Goal: Task Accomplishment & Management: Complete application form

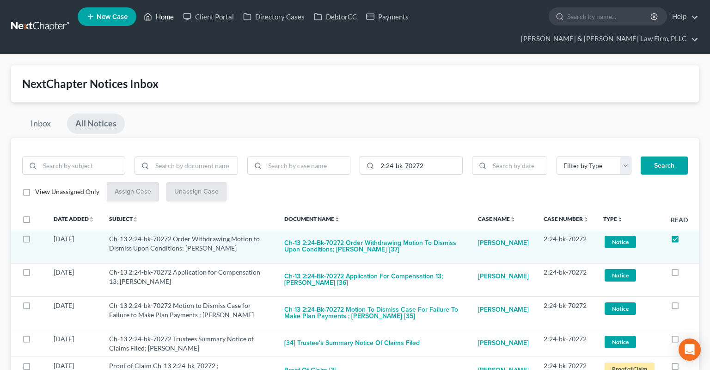
click at [164, 18] on link "Home" at bounding box center [158, 16] width 39 height 17
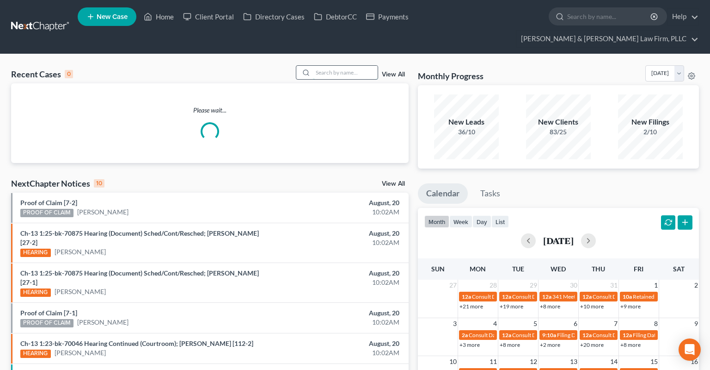
click at [343, 66] on input "search" at bounding box center [345, 72] width 65 height 13
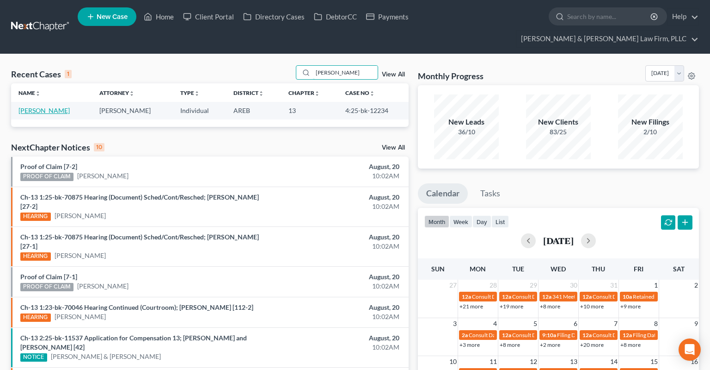
type input "[PERSON_NAME]"
click at [64, 106] on link "[PERSON_NAME]" at bounding box center [44, 110] width 51 height 8
select select "6"
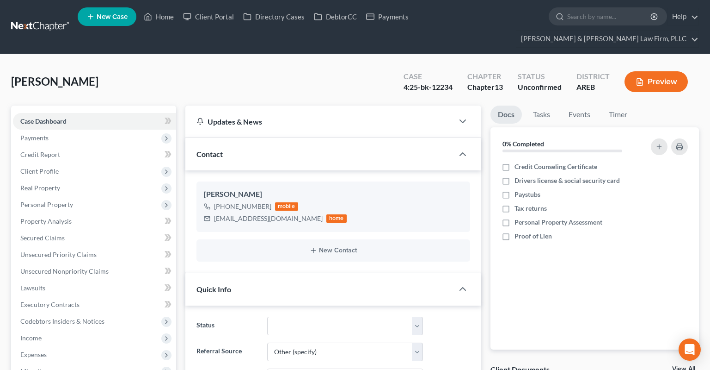
scroll to position [195, 0]
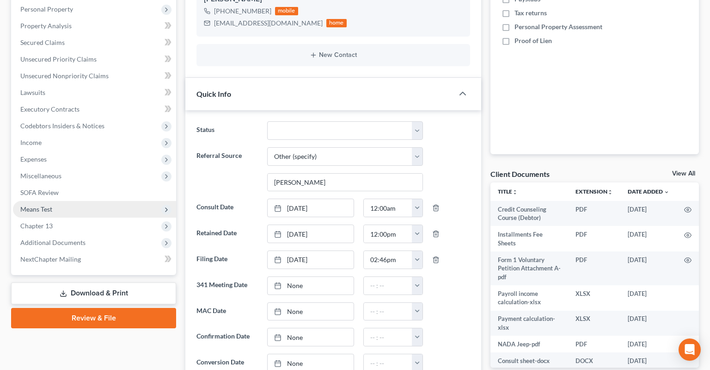
click at [66, 238] on span "Additional Documents" at bounding box center [52, 242] width 65 height 8
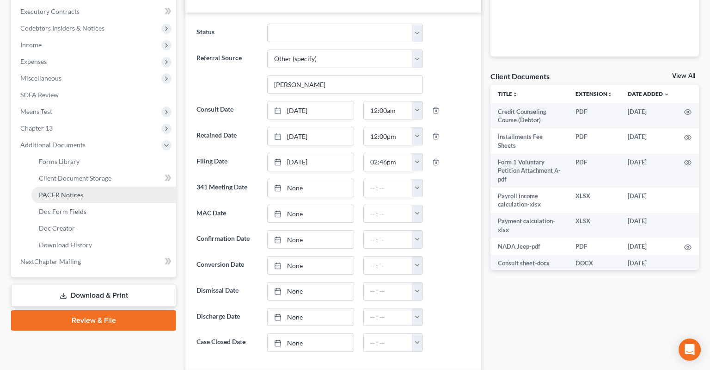
click at [114, 186] on link "PACER Notices" at bounding box center [103, 194] width 145 height 17
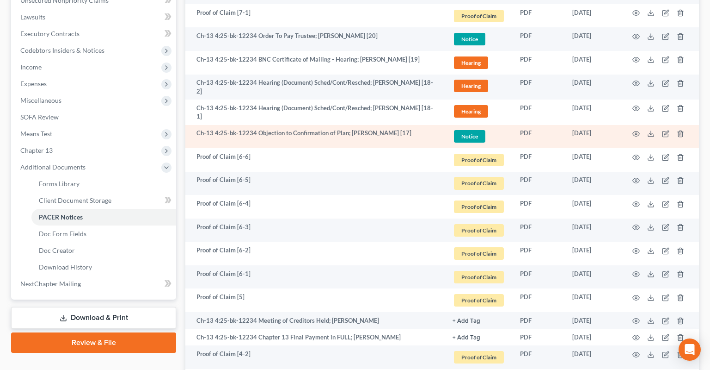
scroll to position [124, 0]
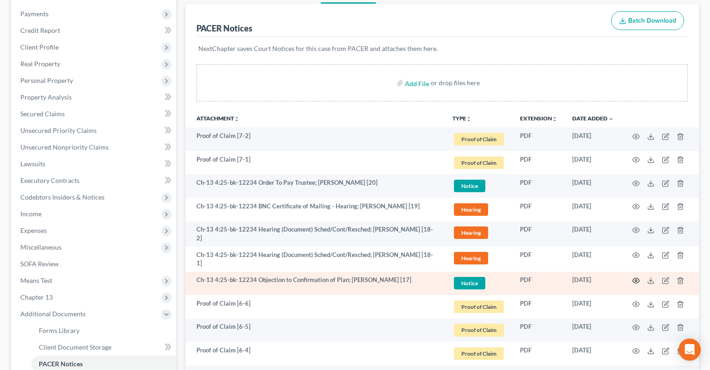
click at [636, 277] on icon "button" at bounding box center [636, 280] width 7 height 7
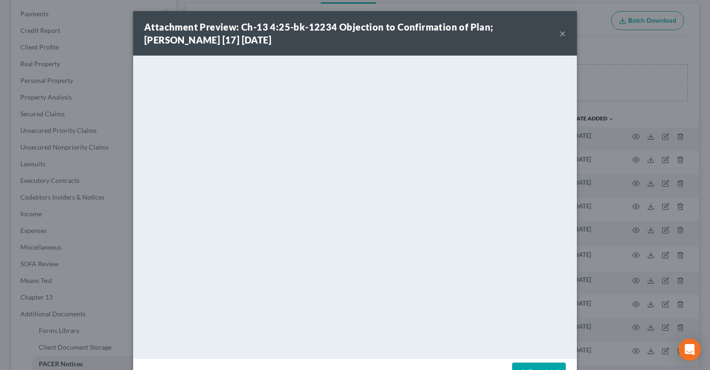
click at [528, 365] on link "Download" at bounding box center [540, 371] width 54 height 19
click at [562, 34] on button "×" at bounding box center [563, 33] width 6 height 11
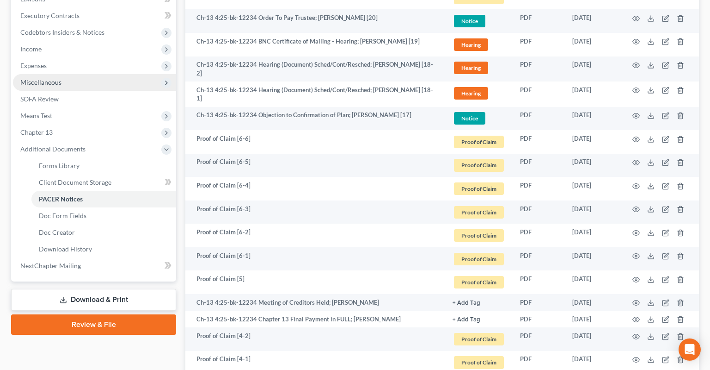
scroll to position [271, 0]
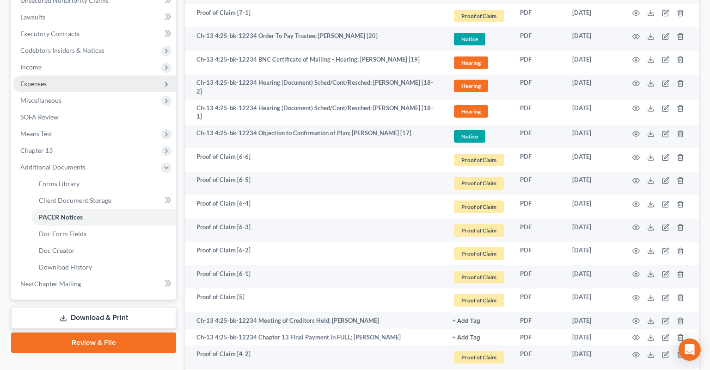
click at [77, 75] on span "Expenses" at bounding box center [94, 83] width 163 height 17
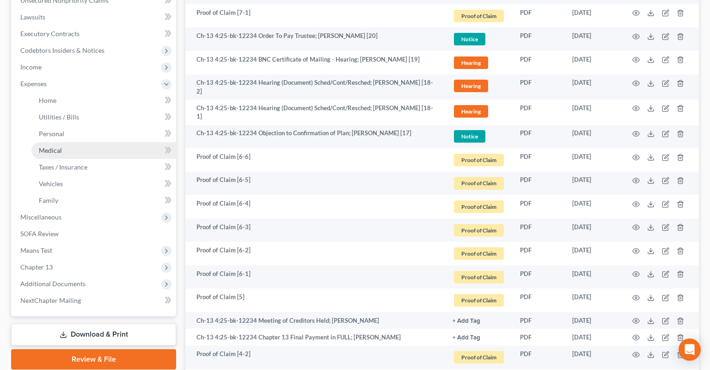
click at [92, 142] on link "Medical" at bounding box center [103, 150] width 145 height 17
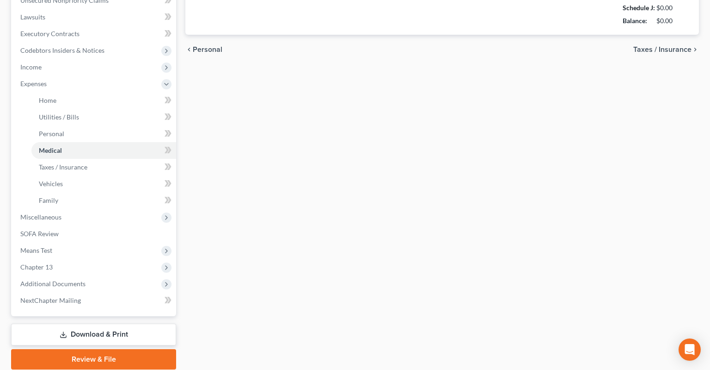
type input "75.00"
type input "0.00"
type input "300.00"
type input "0.00"
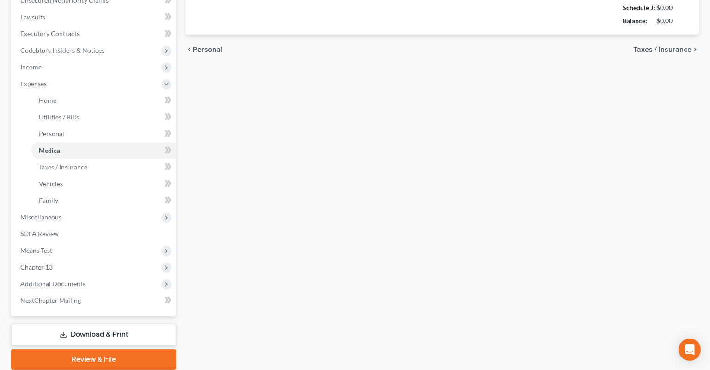
type input "0.00"
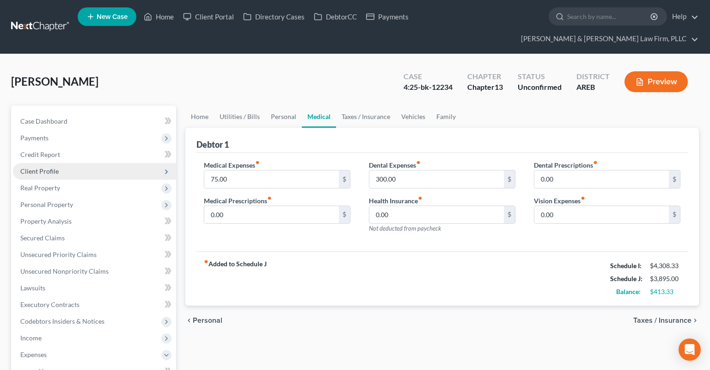
click at [97, 163] on span "Client Profile" at bounding box center [94, 171] width 163 height 17
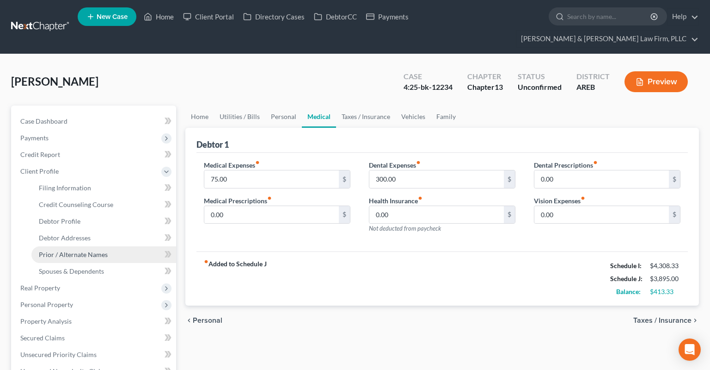
click at [85, 250] on span "Prior / Alternate Names" at bounding box center [73, 254] width 69 height 8
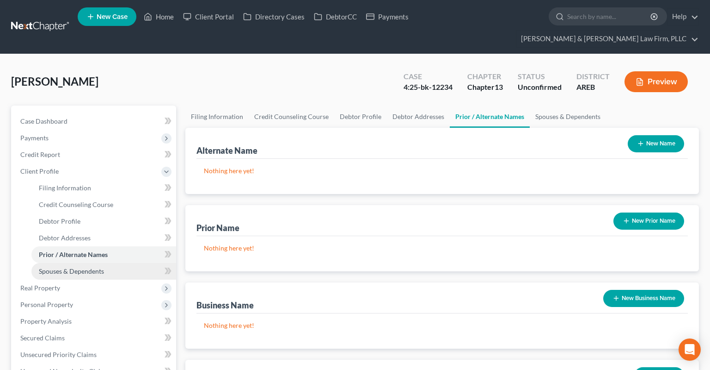
click at [97, 267] on span "Spouses & Dependents" at bounding box center [71, 271] width 65 height 8
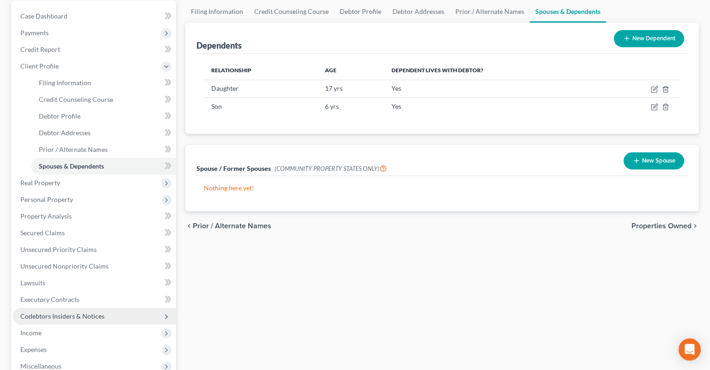
scroll to position [195, 0]
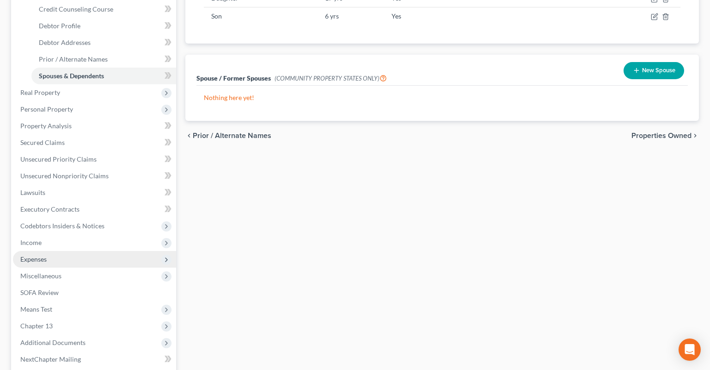
click at [72, 251] on span "Expenses" at bounding box center [94, 259] width 163 height 17
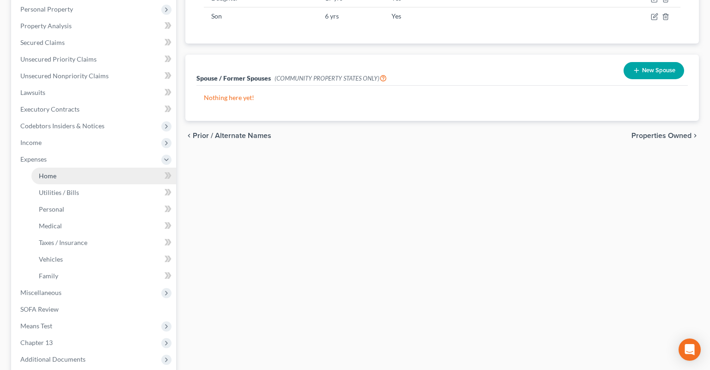
click at [105, 167] on link "Home" at bounding box center [103, 175] width 145 height 17
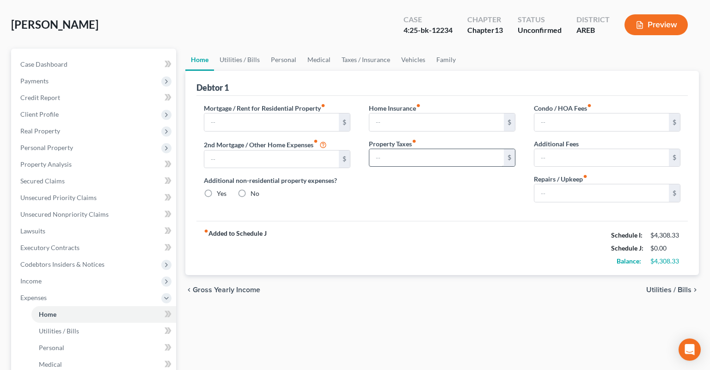
type input "625.00"
type input "0.00"
radio input "true"
type input "0.00"
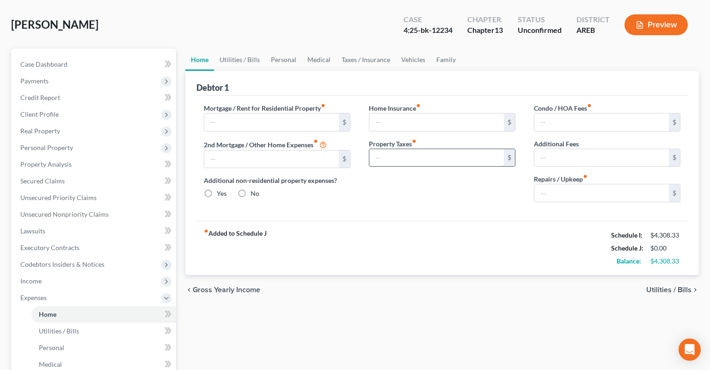
type input "0.00"
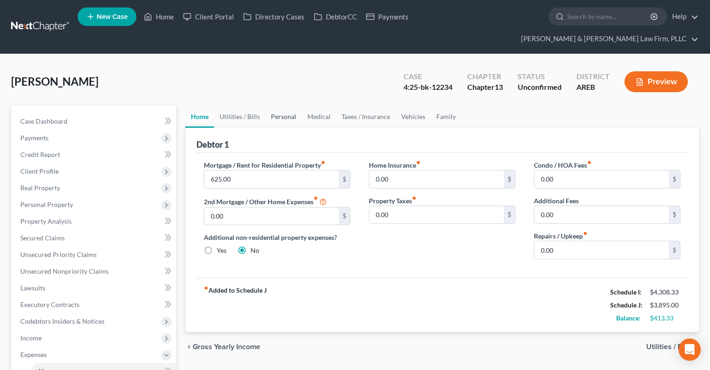
click at [290, 105] on link "Personal" at bounding box center [284, 116] width 37 height 22
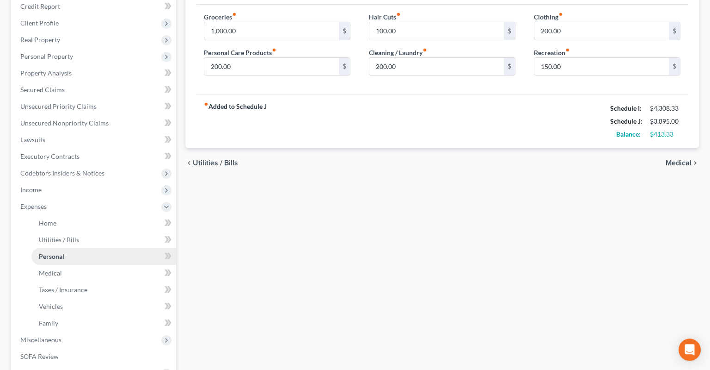
scroll to position [244, 0]
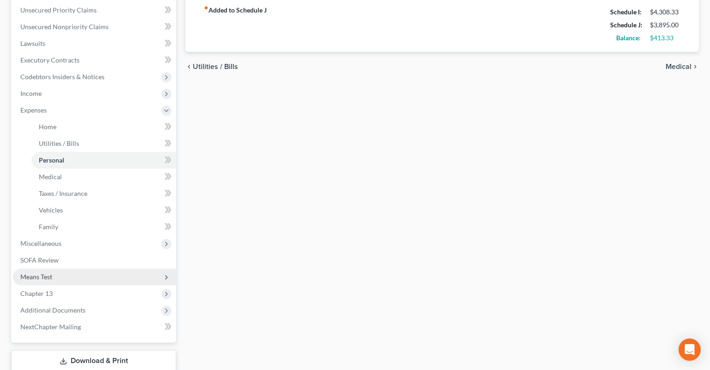
click at [92, 268] on span "Means Test" at bounding box center [94, 276] width 163 height 17
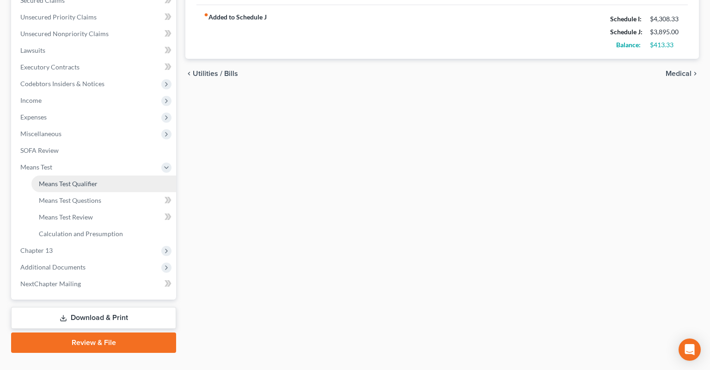
click at [106, 175] on link "Means Test Qualifier" at bounding box center [103, 183] width 145 height 17
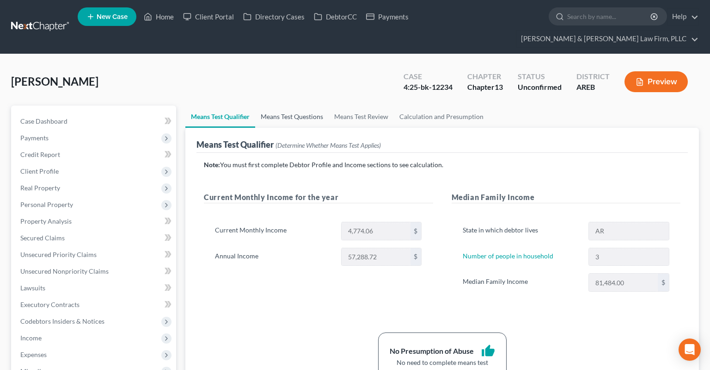
click at [296, 106] on link "Means Test Questions" at bounding box center [292, 116] width 74 height 22
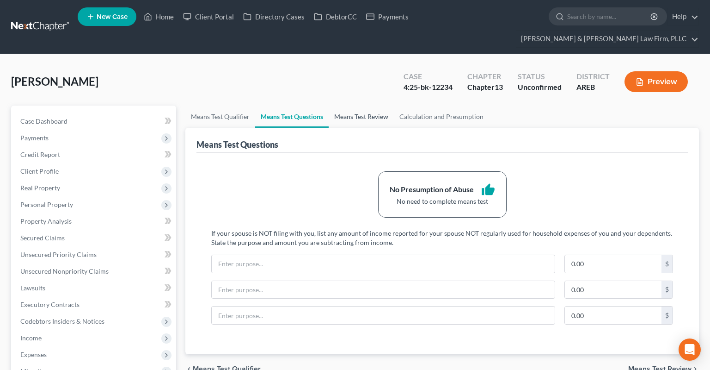
click at [355, 105] on link "Means Test Review" at bounding box center [361, 116] width 65 height 22
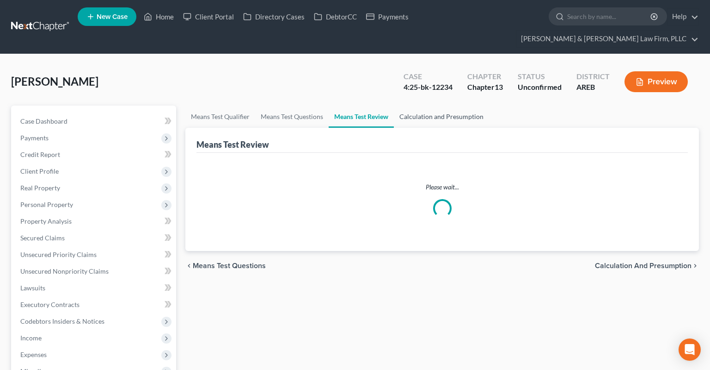
click at [413, 105] on link "Calculation and Presumption" at bounding box center [441, 116] width 95 height 22
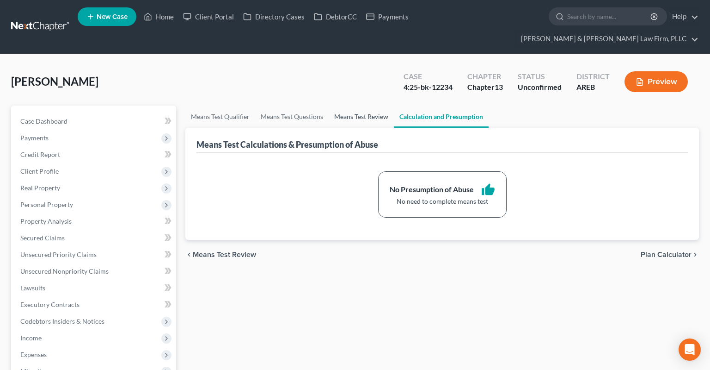
click at [358, 105] on link "Means Test Review" at bounding box center [361, 116] width 65 height 22
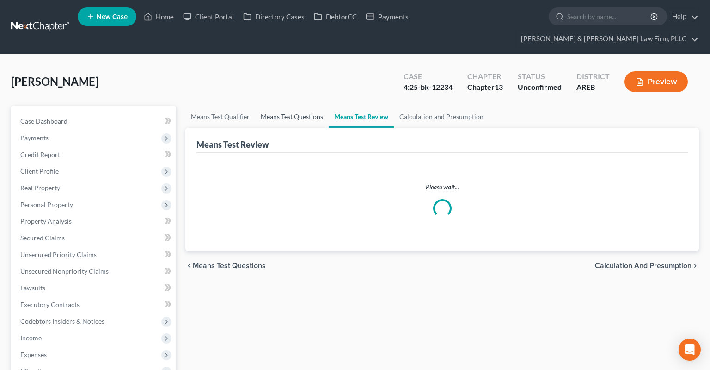
drag, startPoint x: 303, startPoint y: 101, endPoint x: 290, endPoint y: 102, distance: 12.1
click at [303, 105] on link "Means Test Questions" at bounding box center [292, 116] width 74 height 22
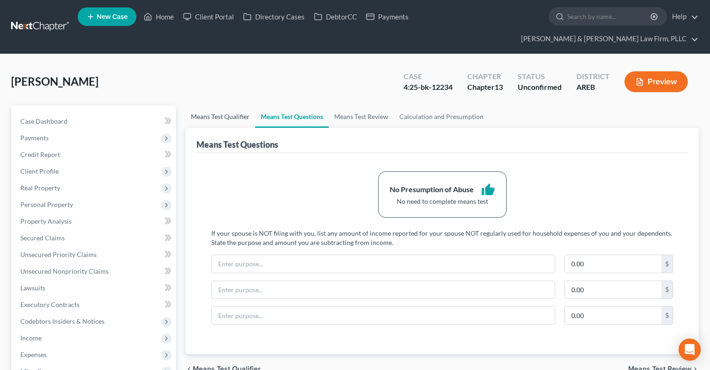
click at [243, 105] on link "Means Test Qualifier" at bounding box center [220, 116] width 70 height 22
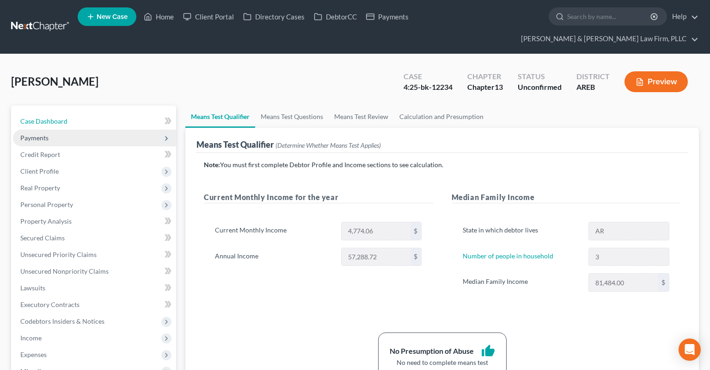
drag, startPoint x: 74, startPoint y: 109, endPoint x: 95, endPoint y: 113, distance: 21.7
click at [74, 113] on link "Case Dashboard" at bounding box center [94, 121] width 163 height 17
select select "6"
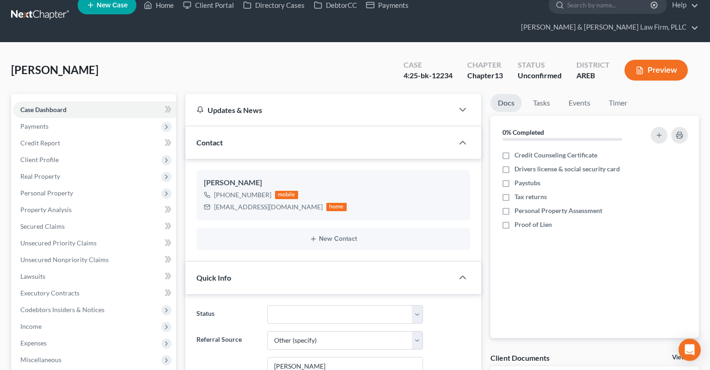
scroll to position [146, 0]
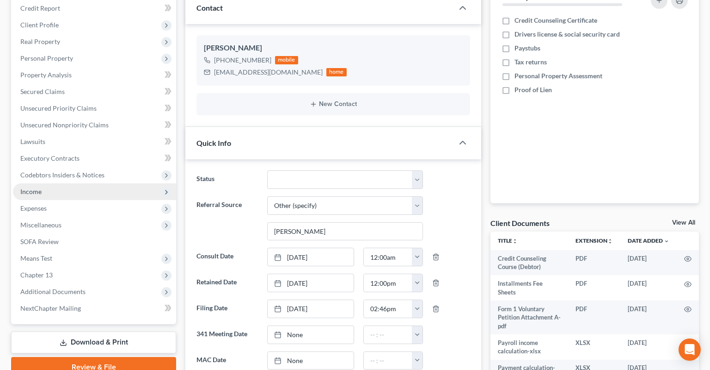
click at [105, 183] on span "Income" at bounding box center [94, 191] width 163 height 17
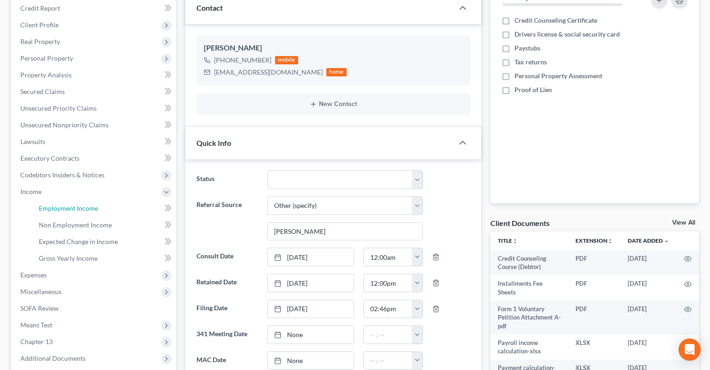
click at [122, 200] on link "Employment Income" at bounding box center [103, 208] width 145 height 17
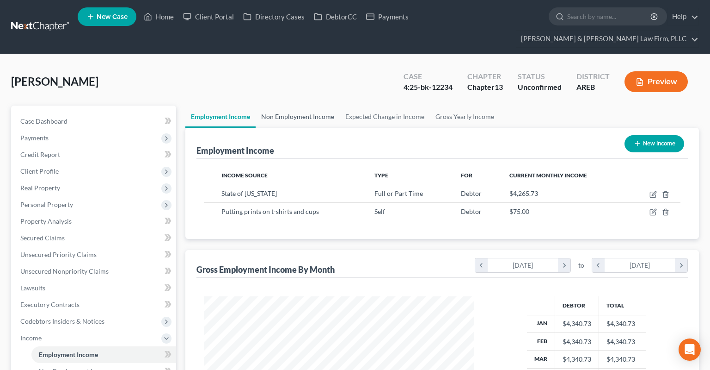
click at [293, 105] on link "Non Employment Income" at bounding box center [298, 116] width 84 height 22
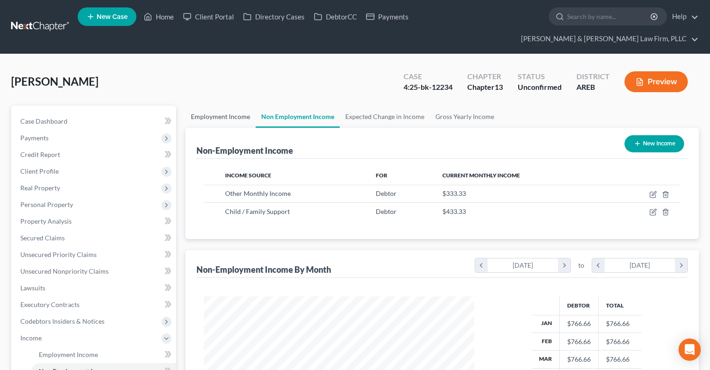
scroll to position [165, 289]
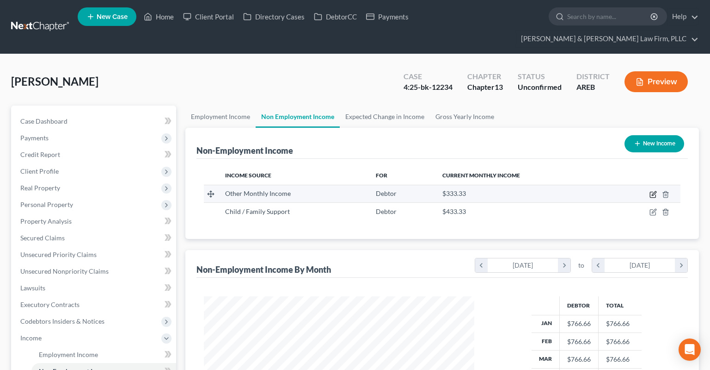
click at [652, 191] on icon "button" at bounding box center [653, 194] width 7 height 7
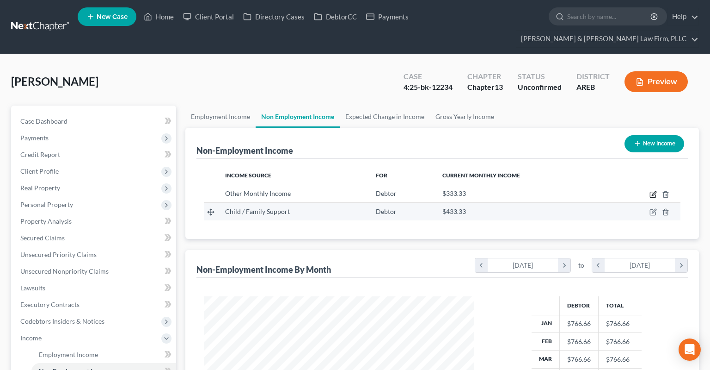
select select "13"
select select "0"
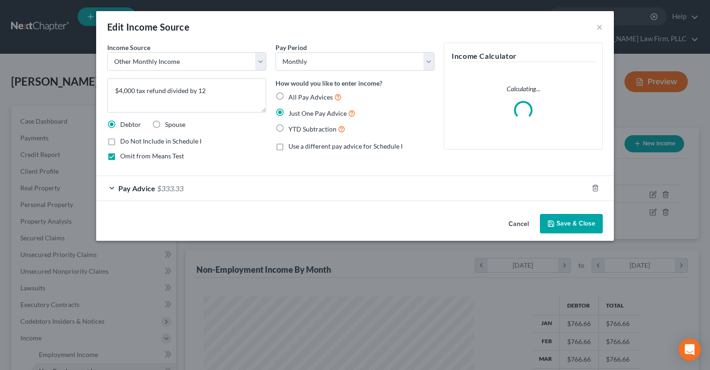
click at [517, 223] on button "Cancel" at bounding box center [518, 224] width 35 height 19
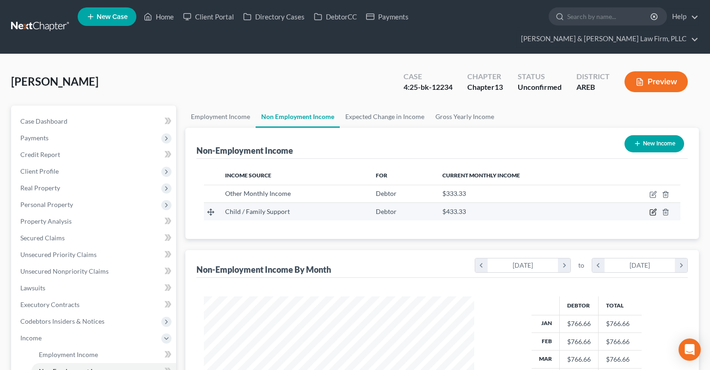
click at [652, 208] on icon "button" at bounding box center [653, 211] width 7 height 7
select select "7"
select select "0"
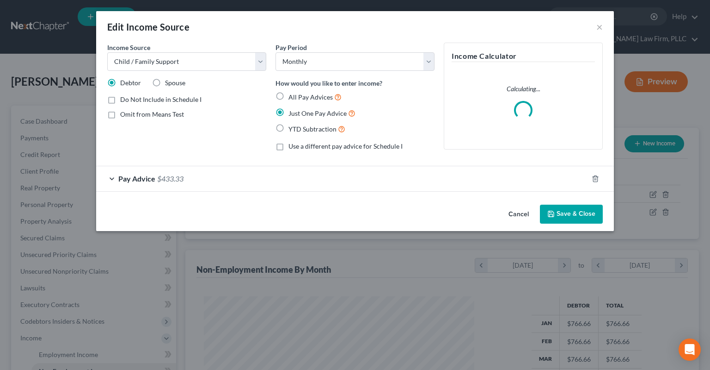
click at [274, 177] on div "Pay Advice $433.33" at bounding box center [342, 178] width 492 height 25
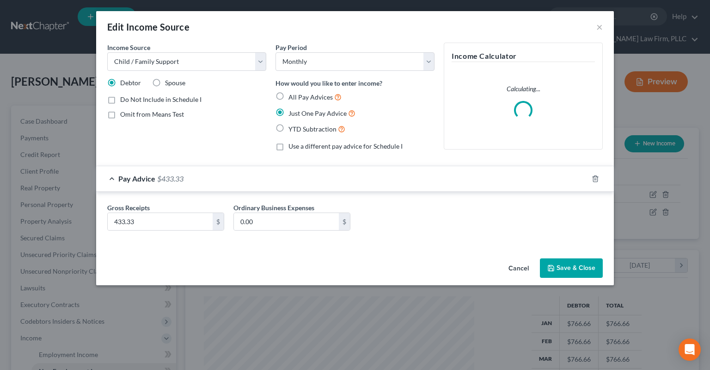
click at [518, 268] on button "Cancel" at bounding box center [518, 268] width 35 height 19
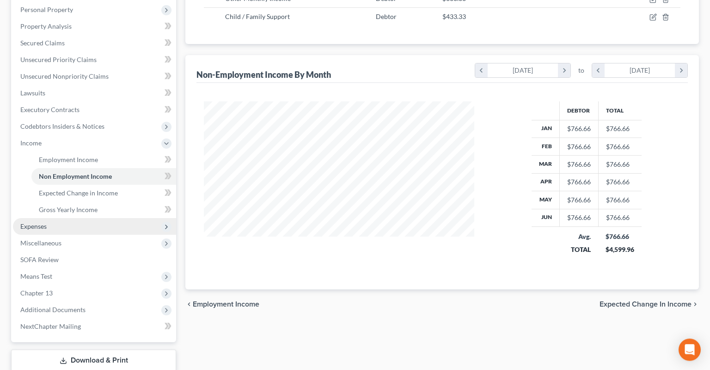
scroll to position [195, 0]
click at [97, 217] on span "Expenses" at bounding box center [94, 225] width 163 height 17
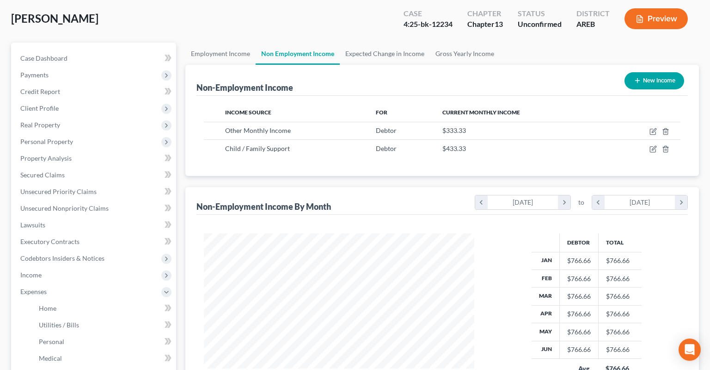
scroll to position [49, 0]
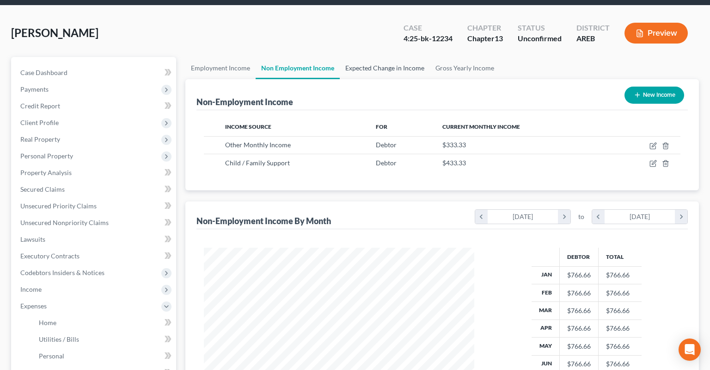
click at [369, 57] on link "Expected Change in Income" at bounding box center [385, 68] width 90 height 22
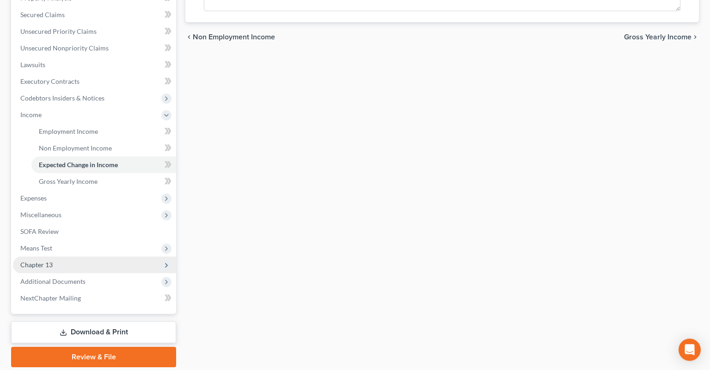
scroll to position [237, 0]
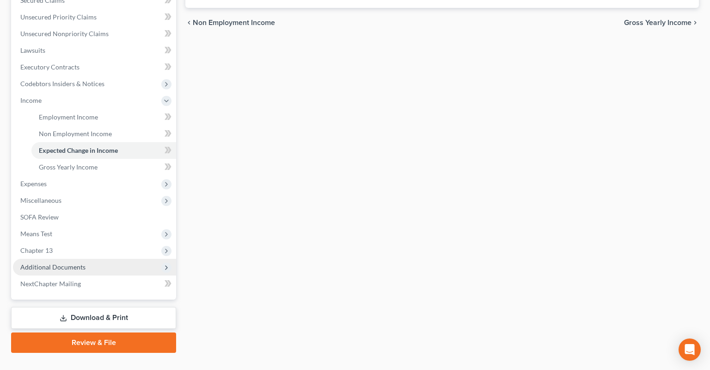
click at [89, 259] on span "Additional Documents" at bounding box center [94, 267] width 163 height 17
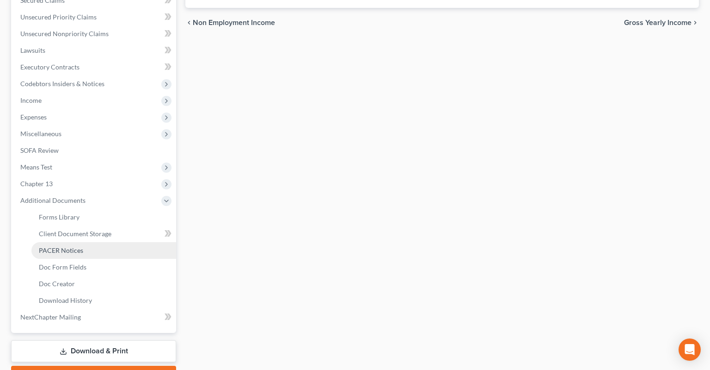
click at [95, 242] on link "PACER Notices" at bounding box center [103, 250] width 145 height 17
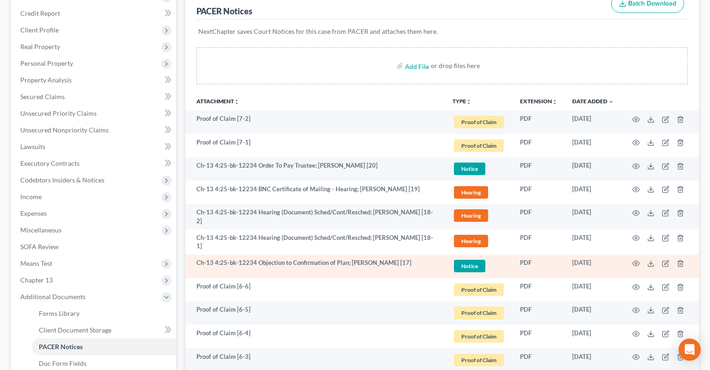
scroll to position [146, 0]
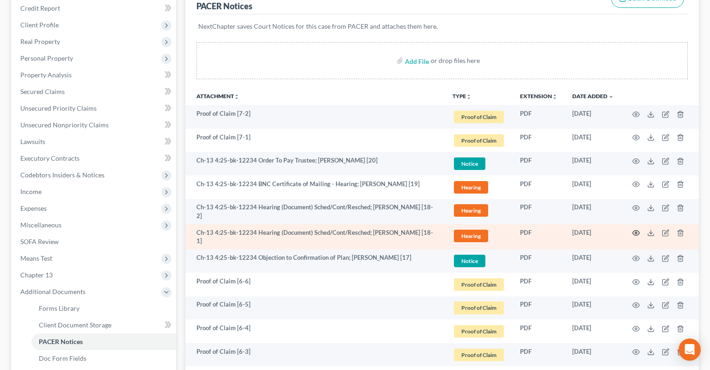
click at [634, 229] on icon "button" at bounding box center [636, 232] width 7 height 7
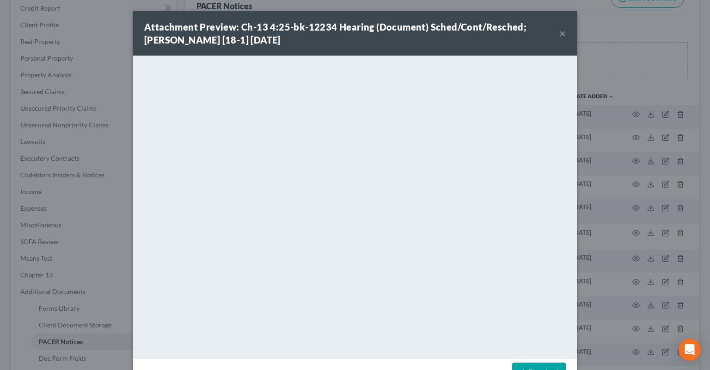
click at [563, 32] on button "×" at bounding box center [563, 33] width 6 height 11
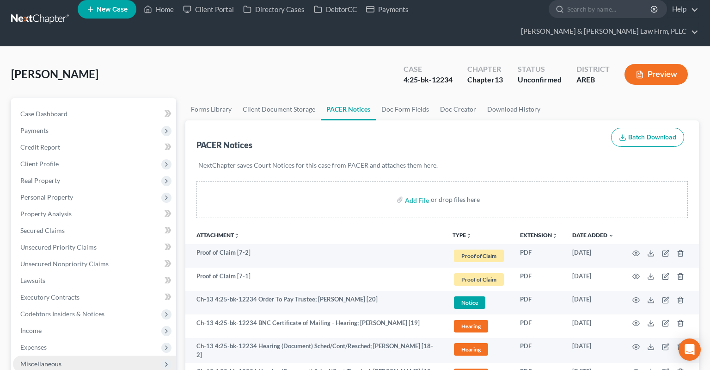
scroll to position [195, 0]
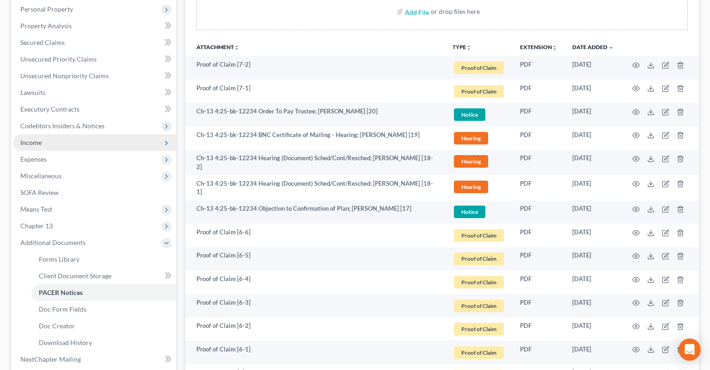
click at [85, 134] on span "Income" at bounding box center [94, 142] width 163 height 17
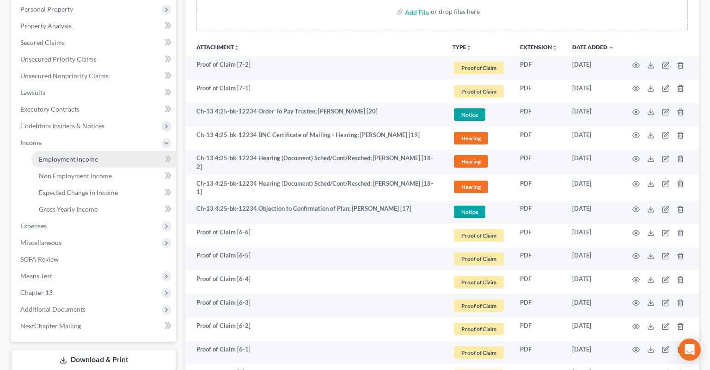
click at [95, 155] on span "Employment Income" at bounding box center [68, 159] width 59 height 8
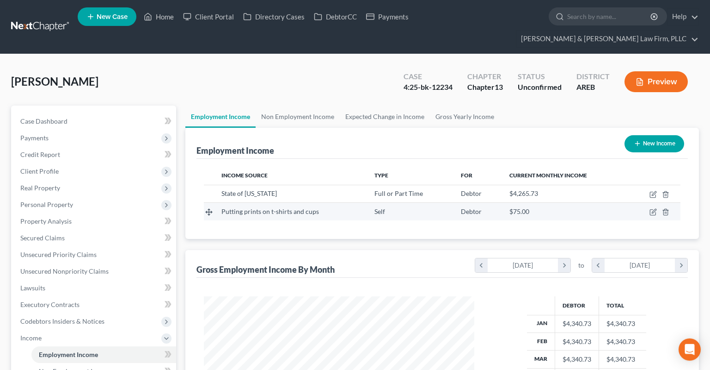
scroll to position [165, 289]
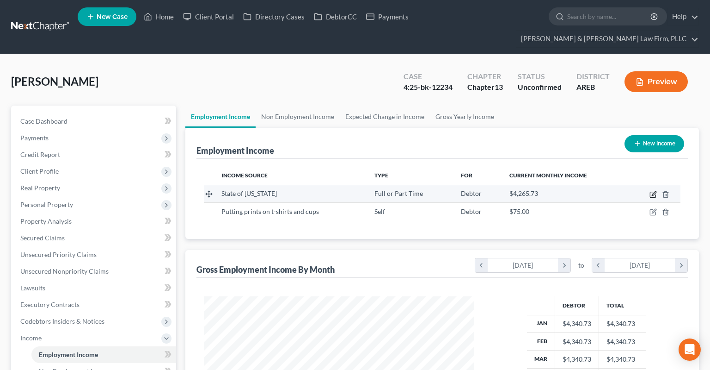
click at [652, 191] on icon "button" at bounding box center [653, 194] width 7 height 7
select select "0"
select select "2"
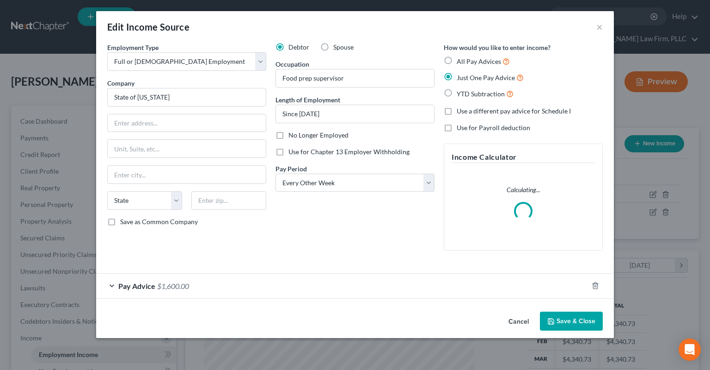
click at [273, 284] on div "Pay Advice $1,600.00" at bounding box center [342, 285] width 492 height 25
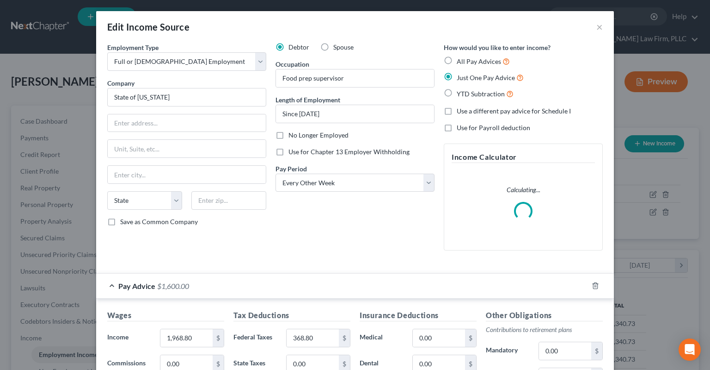
click at [597, 28] on div "Edit Income Source ×" at bounding box center [355, 26] width 518 height 31
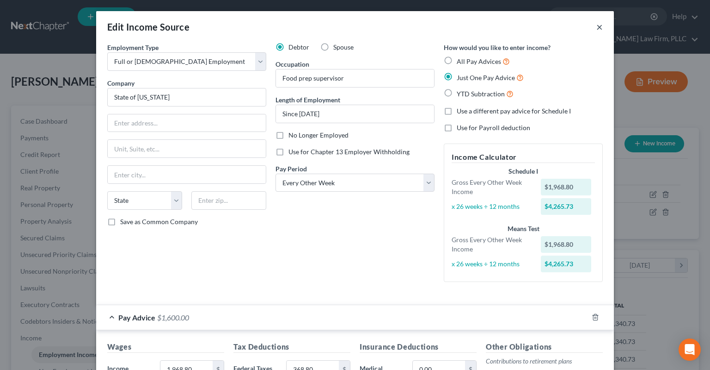
click at [599, 27] on button "×" at bounding box center [600, 26] width 6 height 11
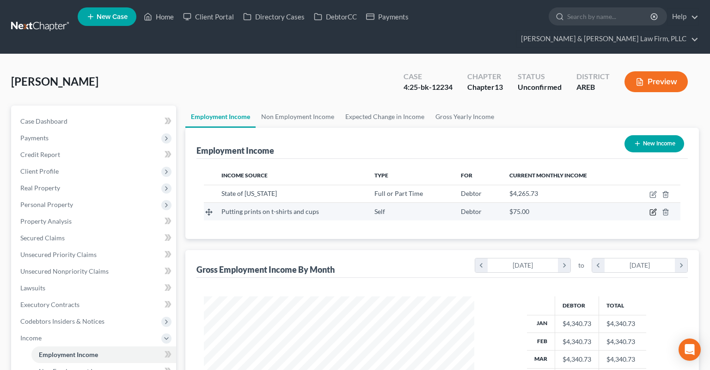
click at [653, 208] on icon "button" at bounding box center [653, 211] width 7 height 7
select select "1"
select select "0"
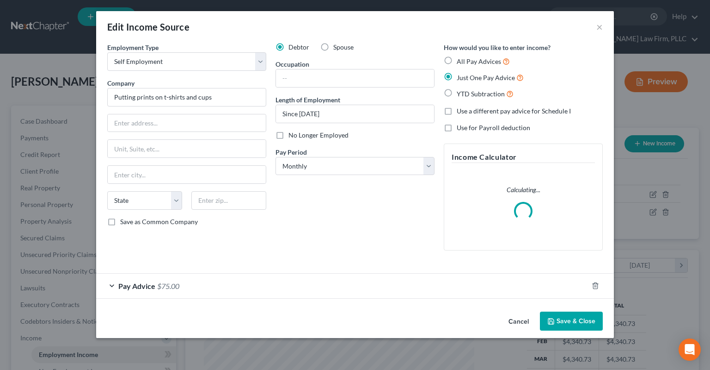
click at [512, 319] on button "Cancel" at bounding box center [518, 321] width 35 height 19
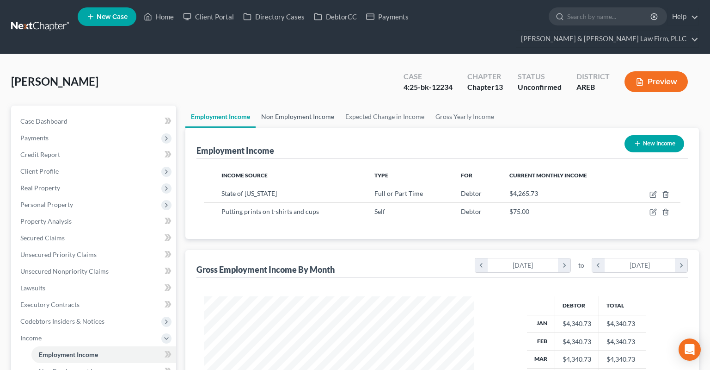
click at [310, 105] on link "Non Employment Income" at bounding box center [298, 116] width 84 height 22
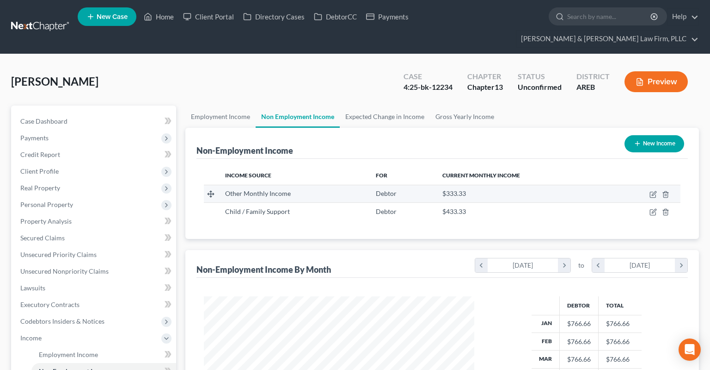
scroll to position [165, 289]
click at [654, 191] on icon "button" at bounding box center [653, 194] width 7 height 7
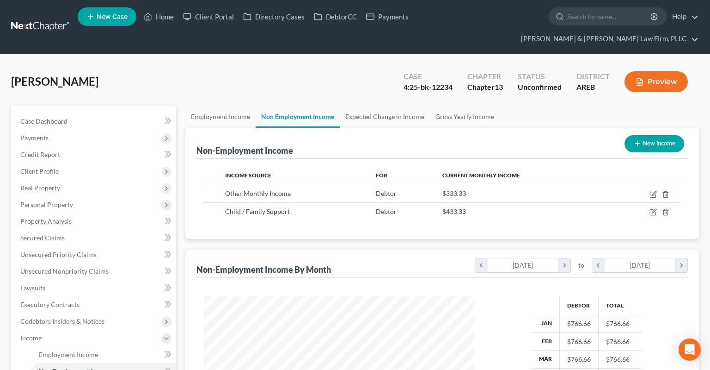
select select "13"
select select "0"
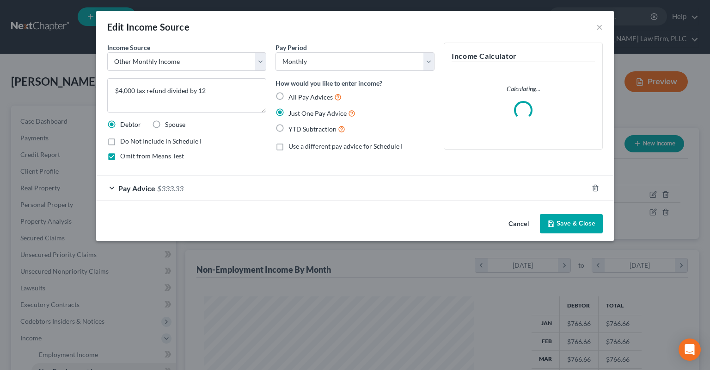
click at [521, 223] on button "Cancel" at bounding box center [518, 224] width 35 height 19
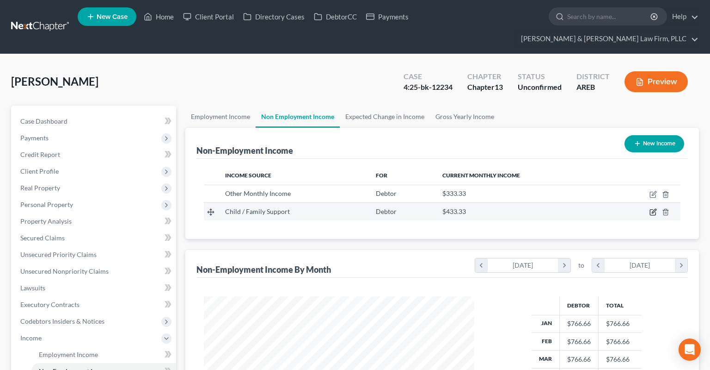
click at [655, 208] on icon "button" at bounding box center [653, 211] width 7 height 7
select select "7"
select select "0"
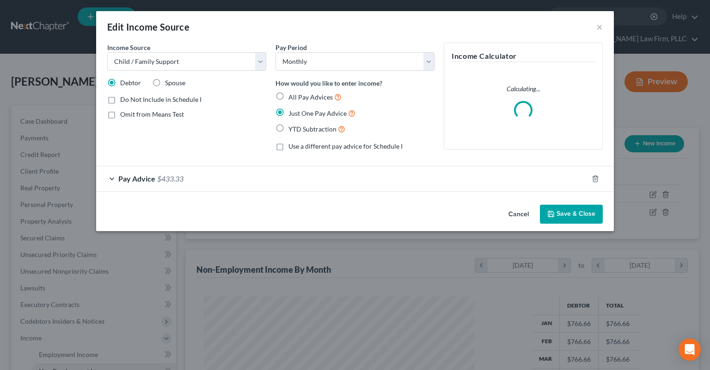
click at [285, 178] on div "Pay Advice $433.33" at bounding box center [342, 178] width 492 height 25
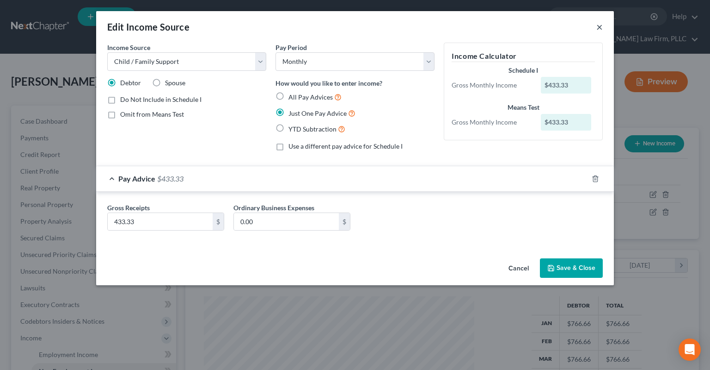
click at [600, 30] on button "×" at bounding box center [600, 26] width 6 height 11
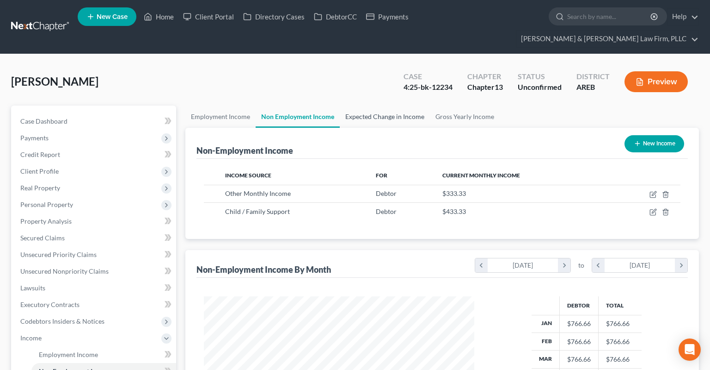
click at [383, 105] on link "Expected Change in Income" at bounding box center [385, 116] width 90 height 22
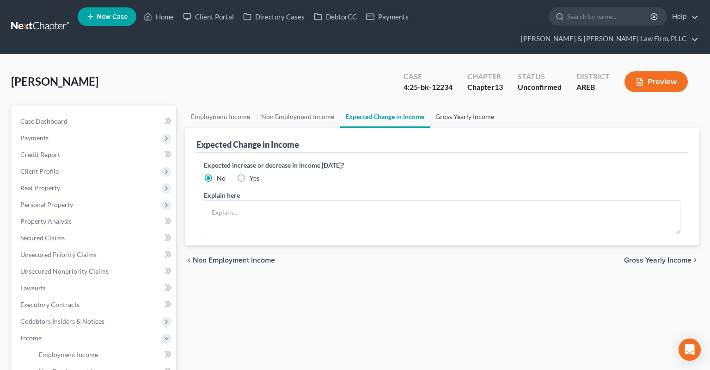
click at [442, 105] on link "Gross Yearly Income" at bounding box center [465, 116] width 70 height 22
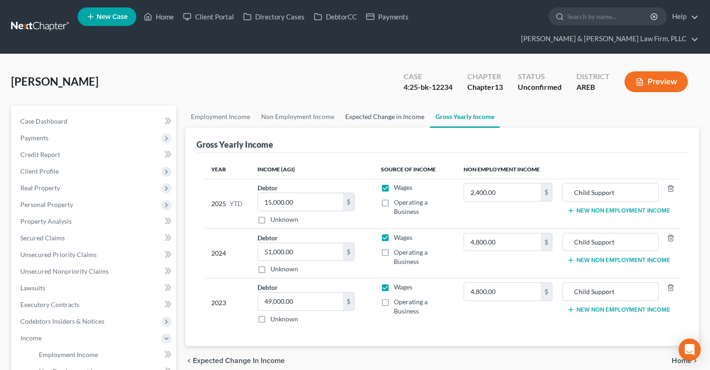
click at [385, 106] on link "Expected Change in Income" at bounding box center [385, 116] width 90 height 22
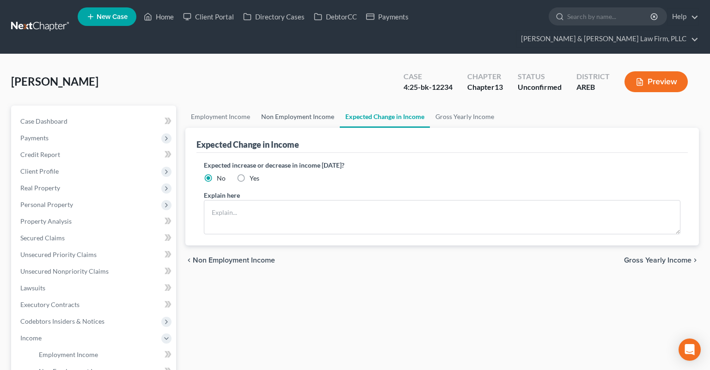
click at [303, 105] on link "Non Employment Income" at bounding box center [298, 116] width 84 height 22
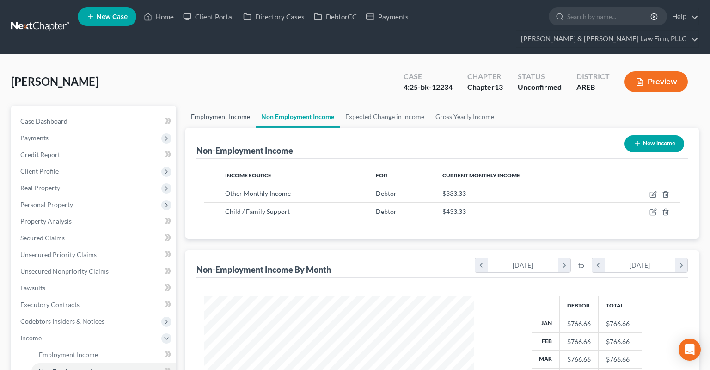
drag, startPoint x: 244, startPoint y: 103, endPoint x: 239, endPoint y: 103, distance: 5.1
click at [242, 105] on link "Employment Income" at bounding box center [220, 116] width 70 height 22
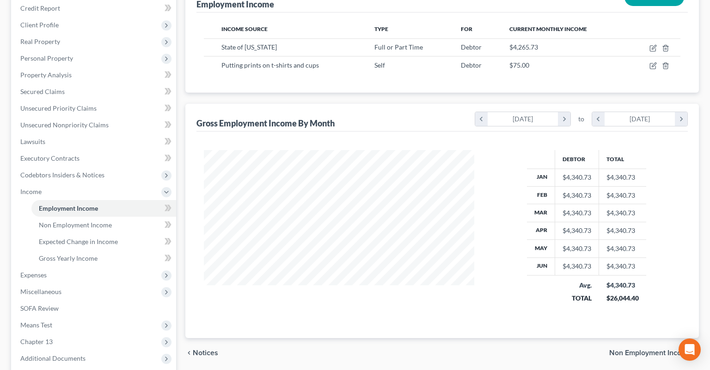
scroll to position [237, 0]
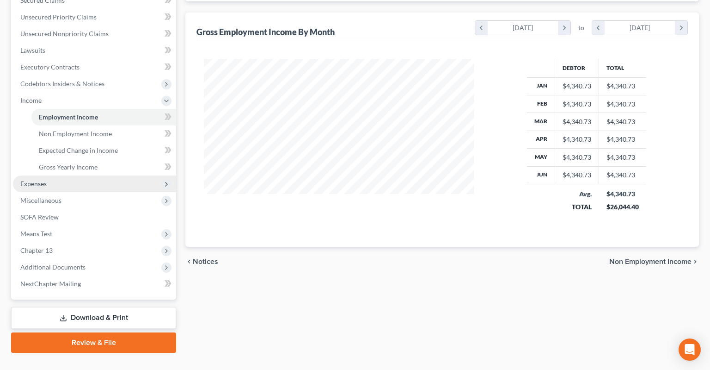
click at [80, 175] on span "Expenses" at bounding box center [94, 183] width 163 height 17
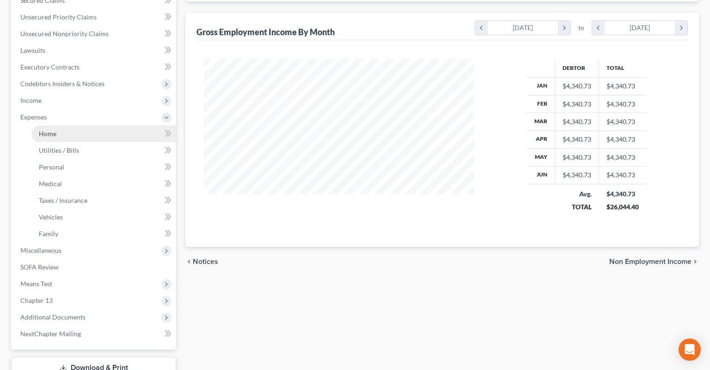
click at [111, 125] on link "Home" at bounding box center [103, 133] width 145 height 17
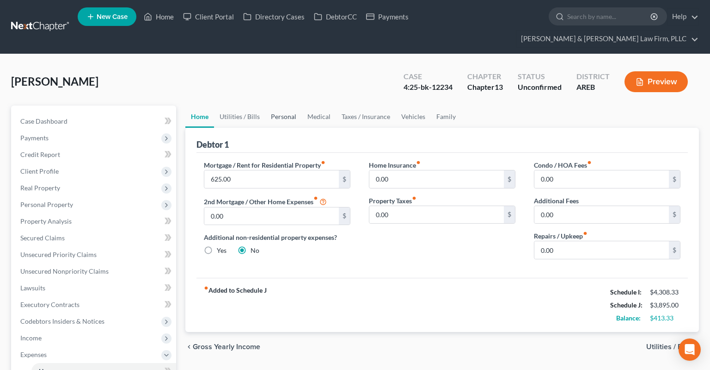
click at [289, 105] on link "Personal" at bounding box center [284, 116] width 37 height 22
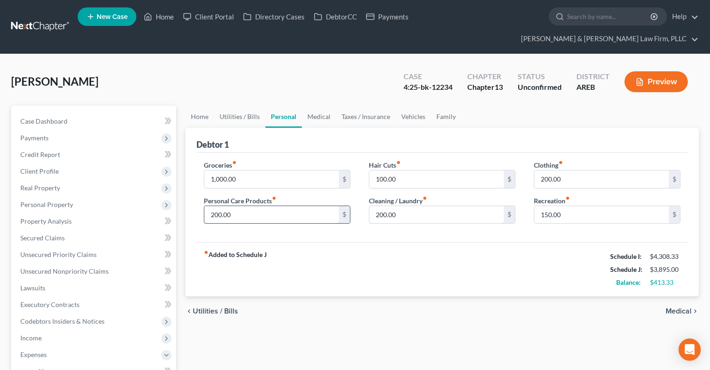
drag, startPoint x: 429, startPoint y: 202, endPoint x: 332, endPoint y: 204, distance: 96.7
click at [370, 206] on input "200.00" at bounding box center [437, 215] width 135 height 18
drag, startPoint x: 407, startPoint y: 199, endPoint x: 321, endPoint y: 205, distance: 85.8
click at [370, 206] on input "200.00" at bounding box center [437, 215] width 135 height 18
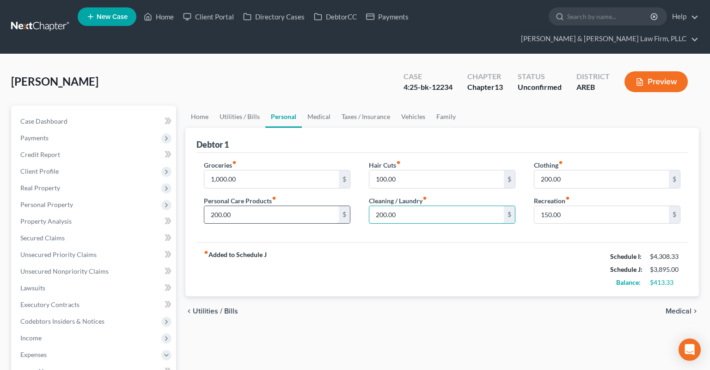
drag, startPoint x: 347, startPoint y: 199, endPoint x: 301, endPoint y: 200, distance: 46.7
click at [370, 206] on input "200.00" at bounding box center [437, 215] width 135 height 18
drag, startPoint x: 402, startPoint y: 197, endPoint x: 321, endPoint y: 208, distance: 82.1
click at [370, 208] on input "200.00" at bounding box center [437, 215] width 135 height 18
drag, startPoint x: 420, startPoint y: 199, endPoint x: 298, endPoint y: 204, distance: 122.2
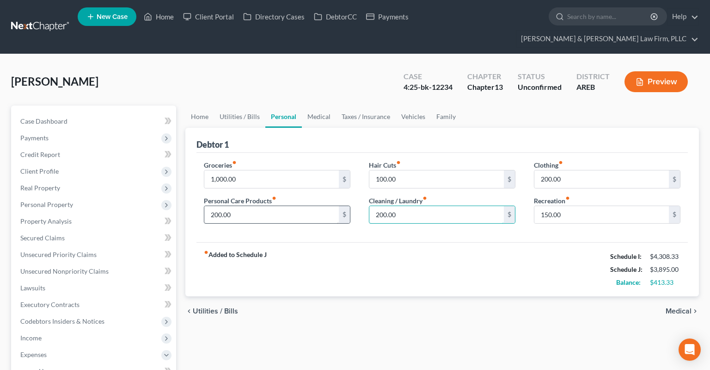
click at [370, 206] on input "200.00" at bounding box center [437, 215] width 135 height 18
drag, startPoint x: 396, startPoint y: 201, endPoint x: 257, endPoint y: 202, distance: 139.7
click at [370, 206] on input "200.00" at bounding box center [437, 215] width 135 height 18
drag, startPoint x: 400, startPoint y: 206, endPoint x: 280, endPoint y: 210, distance: 119.9
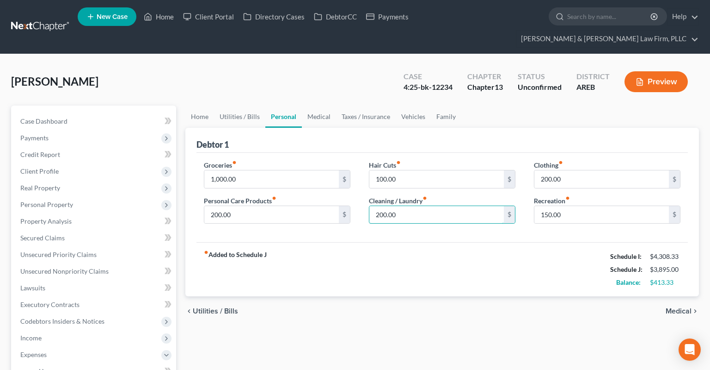
click at [370, 210] on input "200.00" at bounding box center [437, 215] width 135 height 18
drag, startPoint x: 404, startPoint y: 201, endPoint x: 291, endPoint y: 203, distance: 112.9
click at [370, 206] on input "200.00" at bounding box center [437, 215] width 135 height 18
type input "0"
click at [370, 179] on input "100.00" at bounding box center [437, 179] width 135 height 18
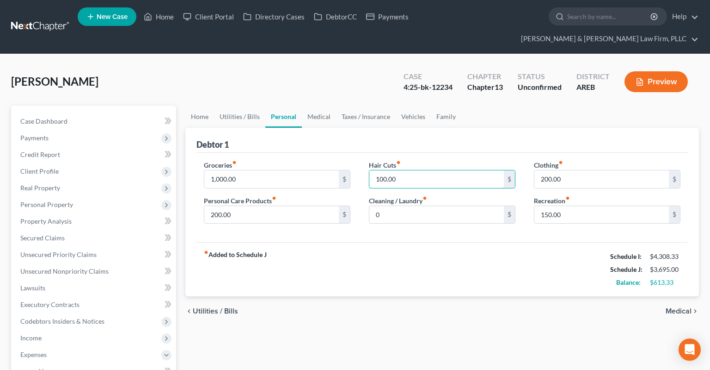
drag, startPoint x: 348, startPoint y: 157, endPoint x: 363, endPoint y: 158, distance: 15.3
click at [370, 170] on input "100.00" at bounding box center [437, 179] width 135 height 18
type input "0"
click at [431, 258] on div "fiber_manual_record Added to Schedule J Schedule I: $4,308.33 Schedule J: $3,59…" at bounding box center [443, 269] width 492 height 54
drag, startPoint x: 288, startPoint y: 198, endPoint x: 278, endPoint y: 198, distance: 10.2
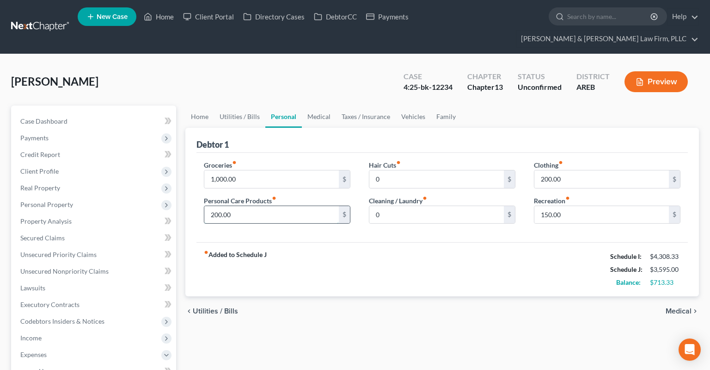
click at [266, 206] on input "200.00" at bounding box center [271, 215] width 135 height 18
click at [455, 243] on div "fiber_manual_record Added to Schedule J Schedule I: $4,308.33 Schedule J: $3,59…" at bounding box center [443, 269] width 492 height 54
drag, startPoint x: 572, startPoint y: 163, endPoint x: 560, endPoint y: 161, distance: 11.7
click at [560, 170] on input "200.00" at bounding box center [602, 179] width 135 height 18
click at [580, 170] on input "200.00" at bounding box center [602, 179] width 135 height 18
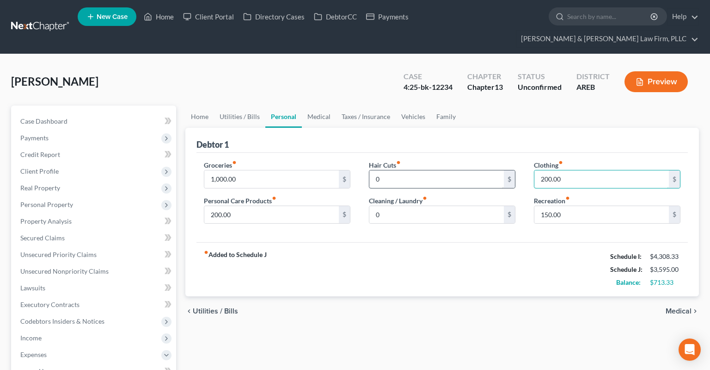
drag, startPoint x: 561, startPoint y: 164, endPoint x: 482, endPoint y: 169, distance: 78.8
click at [535, 170] on input "200.00" at bounding box center [602, 179] width 135 height 18
click at [437, 242] on div "fiber_manual_record Added to Schedule J Schedule I: $4,308.33 Schedule J: $3,59…" at bounding box center [443, 269] width 492 height 54
click at [580, 206] on input "150.00" at bounding box center [602, 215] width 135 height 18
click at [314, 105] on link "Medical" at bounding box center [319, 116] width 34 height 22
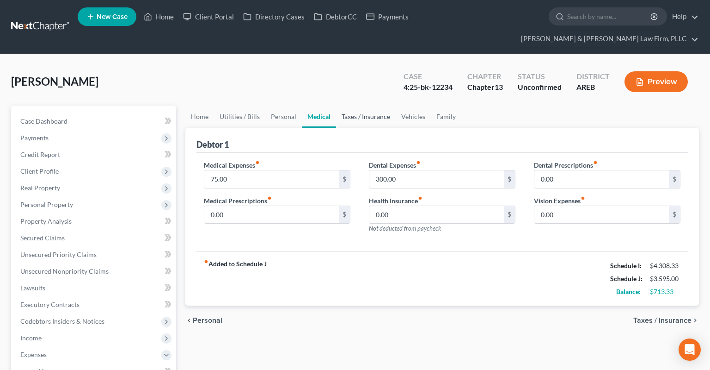
drag, startPoint x: 357, startPoint y: 101, endPoint x: 370, endPoint y: 99, distance: 13.5
click at [357, 105] on link "Taxes / Insurance" at bounding box center [366, 116] width 60 height 22
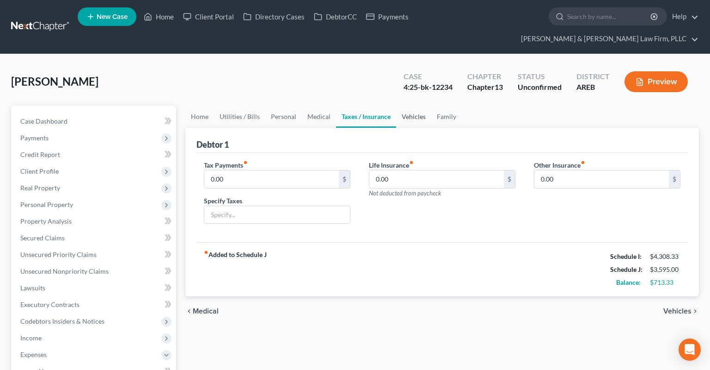
click at [396, 106] on link "Vehicles" at bounding box center [413, 116] width 35 height 22
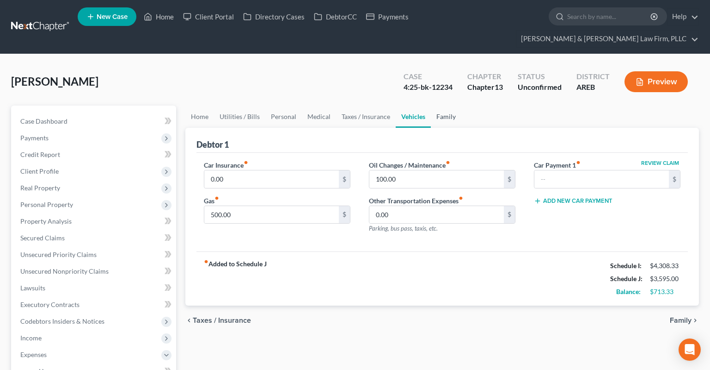
click at [440, 105] on link "Family" at bounding box center [446, 116] width 31 height 22
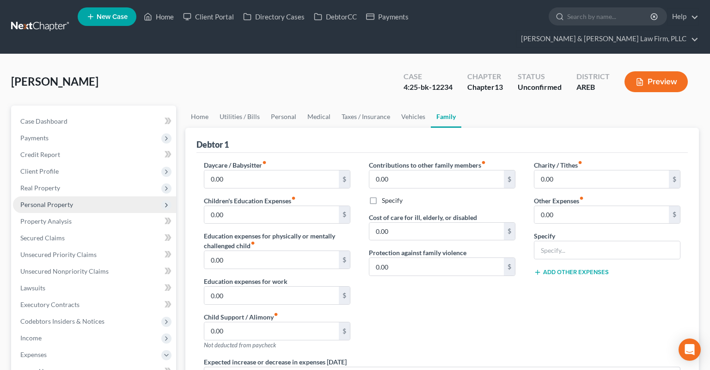
click at [59, 200] on span "Personal Property" at bounding box center [46, 204] width 53 height 8
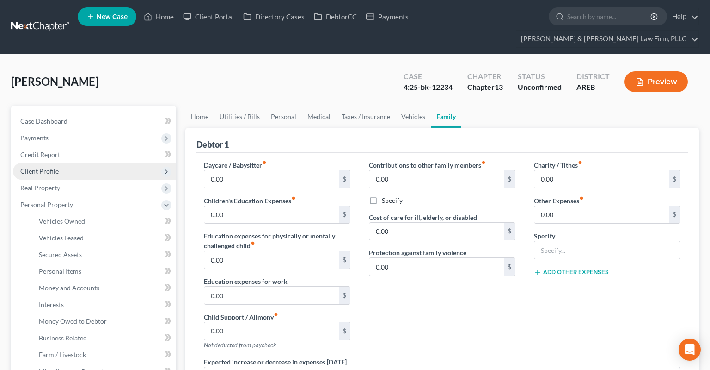
click at [62, 163] on span "Client Profile" at bounding box center [94, 171] width 163 height 17
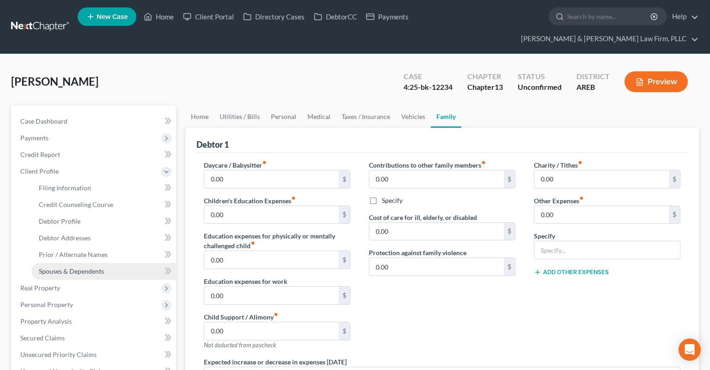
click at [88, 267] on span "Spouses & Dependents" at bounding box center [71, 271] width 65 height 8
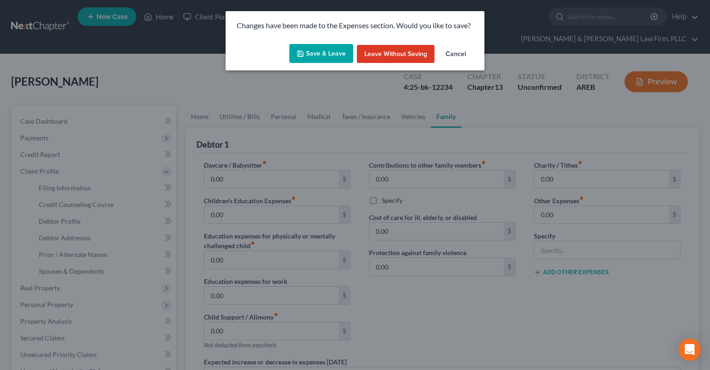
click at [316, 45] on button "Save & Leave" at bounding box center [322, 53] width 64 height 19
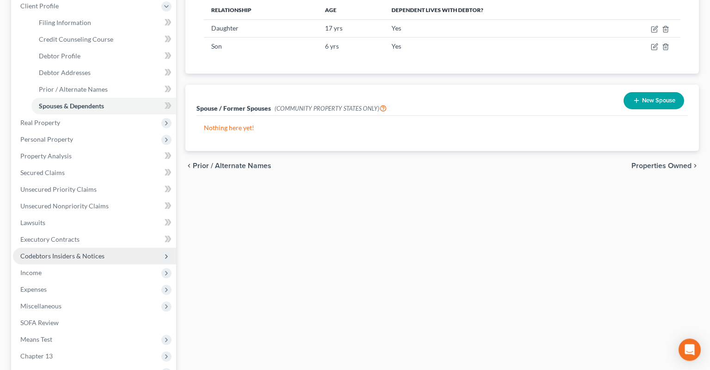
scroll to position [195, 0]
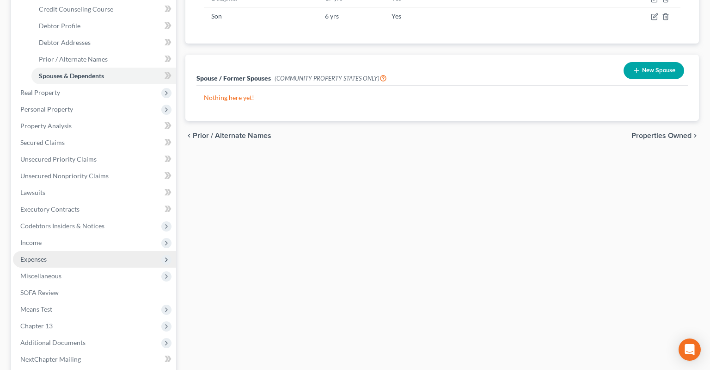
click at [80, 251] on span "Expenses" at bounding box center [94, 259] width 163 height 17
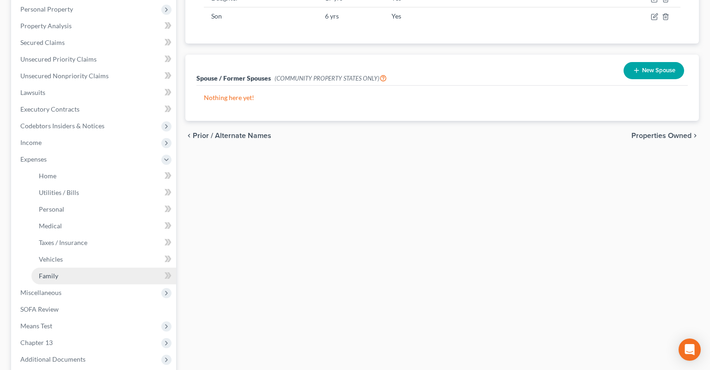
click at [99, 267] on link "Family" at bounding box center [103, 275] width 145 height 17
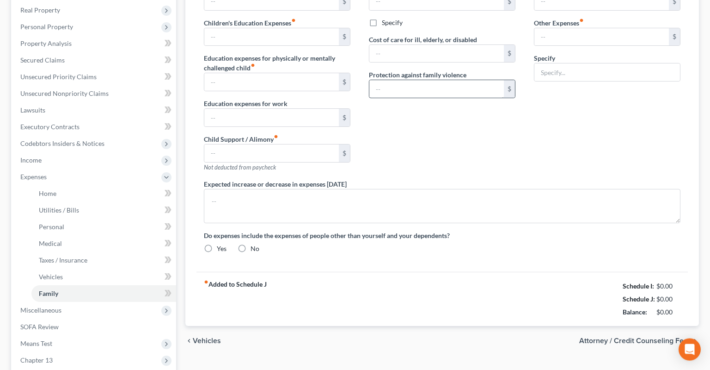
type input "0.00"
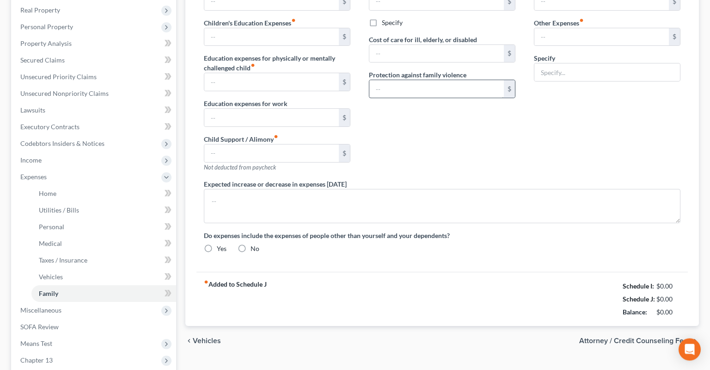
type input "0.00"
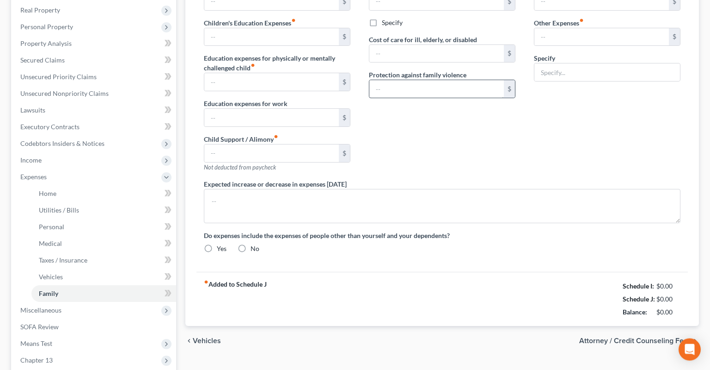
radio input "true"
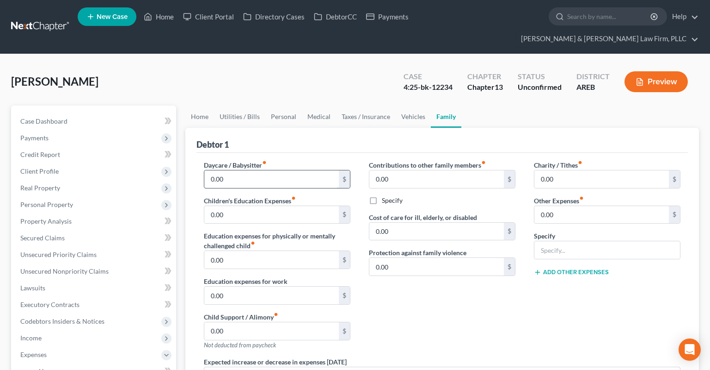
click at [229, 170] on input "0.00" at bounding box center [271, 179] width 135 height 18
type input "43.33"
click at [302, 80] on div "[PERSON_NAME] Upgraded Case 4:25-bk-12234 Chapter Chapter 13 Status Unconfirmed…" at bounding box center [355, 85] width 688 height 40
click at [408, 105] on link "Vehicles" at bounding box center [413, 116] width 35 height 22
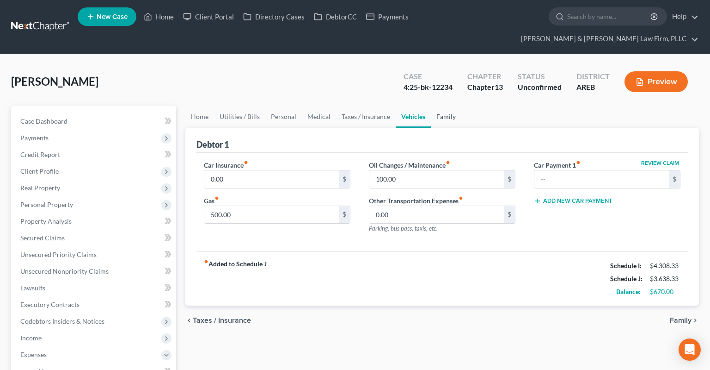
click at [452, 105] on link "Family" at bounding box center [446, 116] width 31 height 22
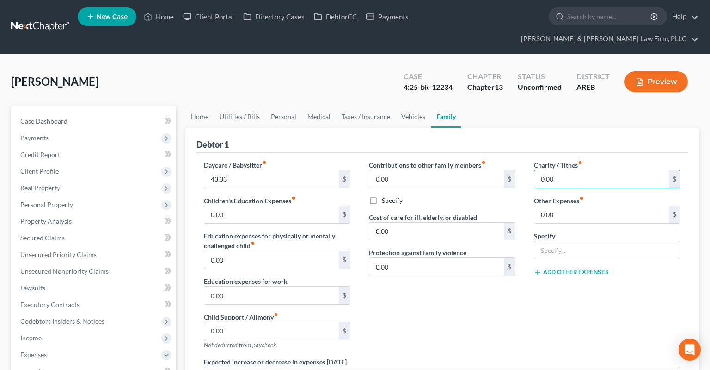
drag, startPoint x: 546, startPoint y: 160, endPoint x: 519, endPoint y: 167, distance: 27.1
click at [535, 170] on input "0.00" at bounding box center [602, 179] width 135 height 18
drag, startPoint x: 554, startPoint y: 161, endPoint x: 536, endPoint y: 160, distance: 18.5
click at [536, 170] on input "0.00" at bounding box center [602, 179] width 135 height 18
type input "216.67"
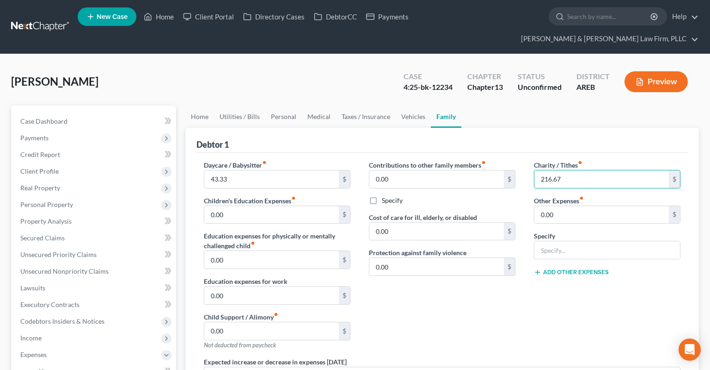
click at [332, 80] on div "[PERSON_NAME] Upgraded Case 4:25-bk-12234 Chapter Chapter 13 Status Unconfirmed…" at bounding box center [355, 85] width 688 height 40
click at [415, 105] on link "Vehicles" at bounding box center [413, 116] width 35 height 22
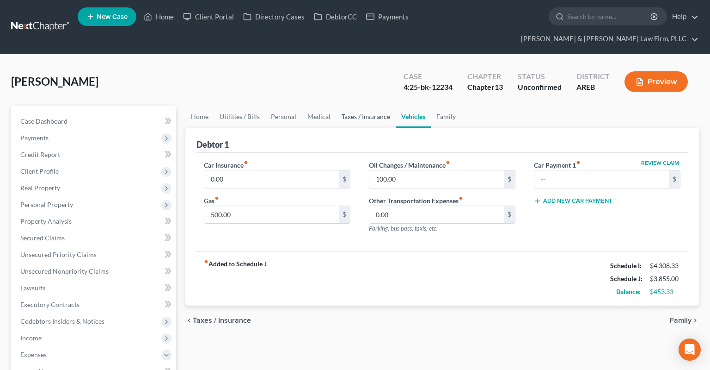
click at [364, 105] on link "Taxes / Insurance" at bounding box center [366, 116] width 60 height 22
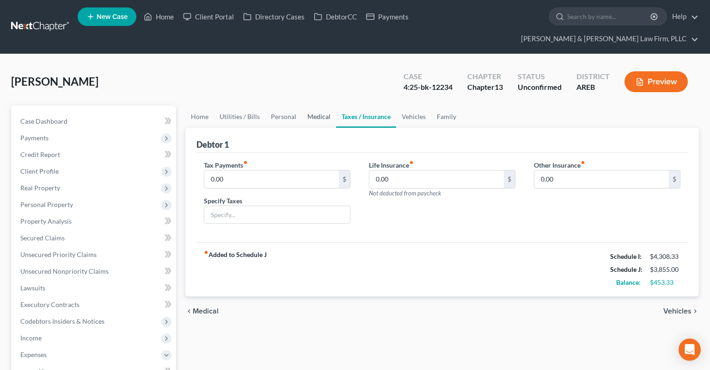
click at [321, 105] on link "Medical" at bounding box center [319, 116] width 34 height 22
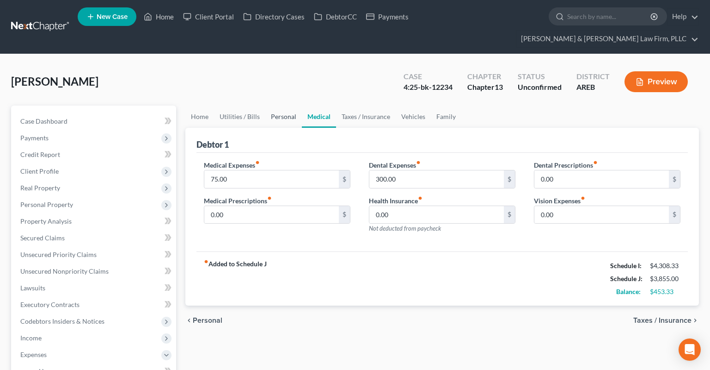
click at [290, 105] on link "Personal" at bounding box center [284, 116] width 37 height 22
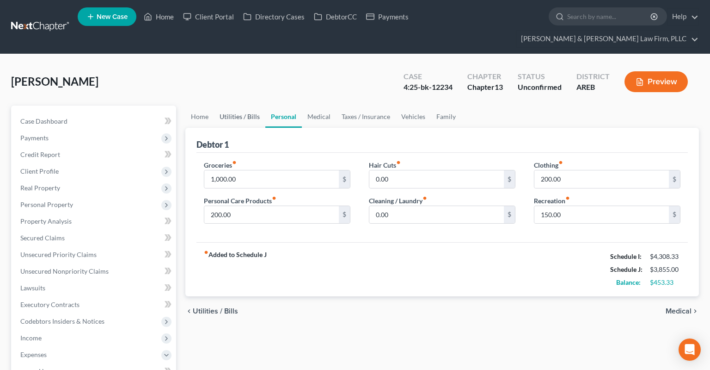
click at [236, 105] on link "Utilities / Bills" at bounding box center [239, 116] width 51 height 22
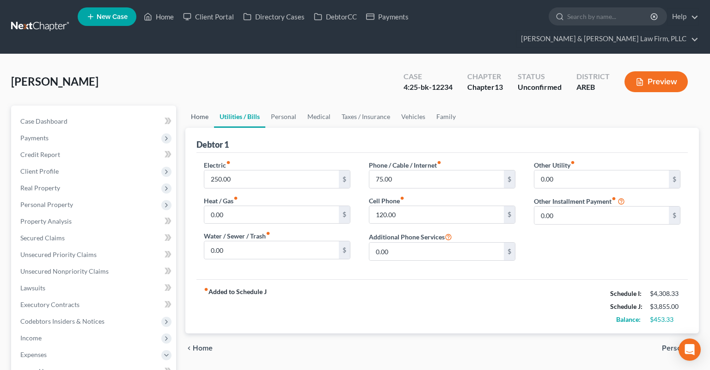
click at [199, 105] on link "Home" at bounding box center [199, 116] width 29 height 22
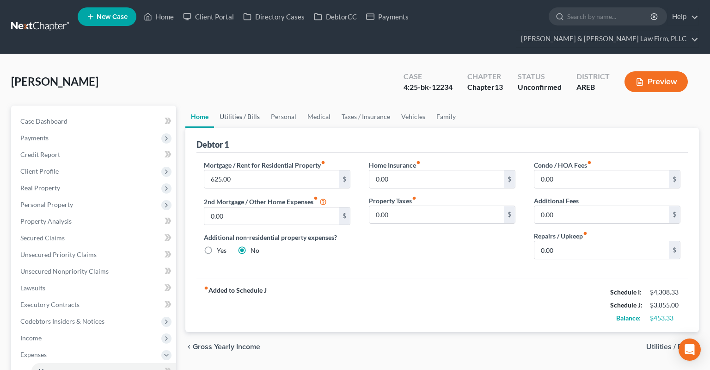
click at [248, 105] on link "Utilities / Bills" at bounding box center [239, 116] width 51 height 22
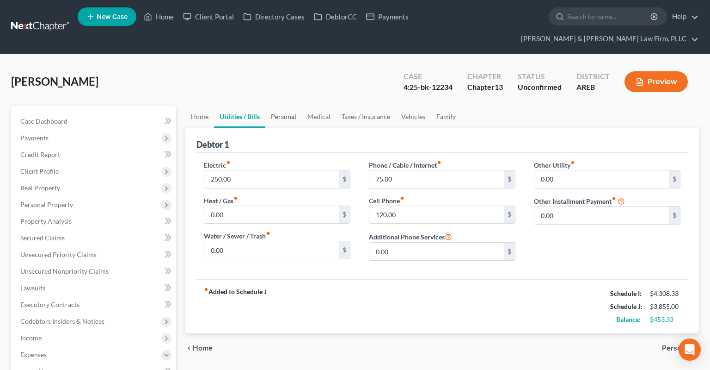
click at [294, 105] on link "Personal" at bounding box center [284, 116] width 37 height 22
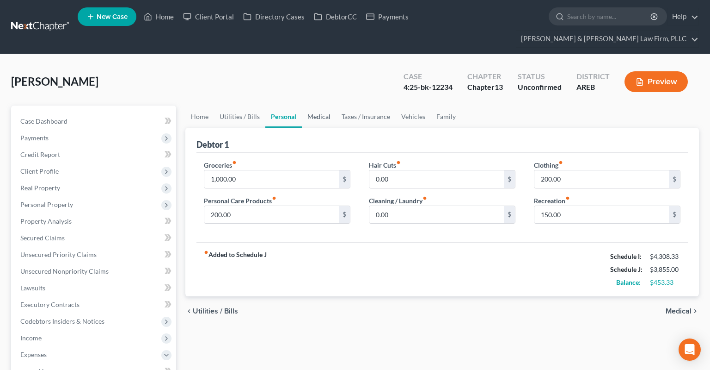
click at [321, 105] on link "Medical" at bounding box center [319, 116] width 34 height 22
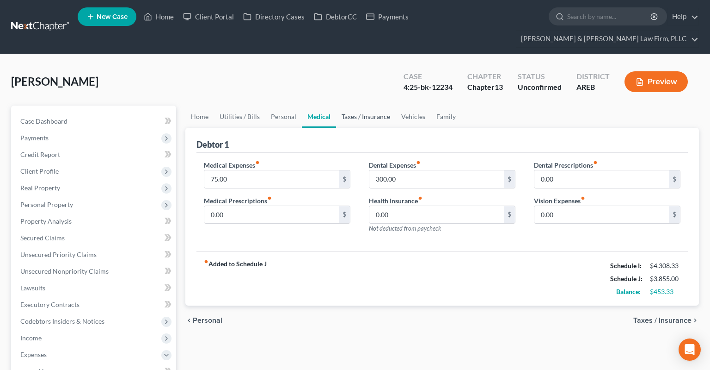
click at [359, 105] on link "Taxes / Insurance" at bounding box center [366, 116] width 60 height 22
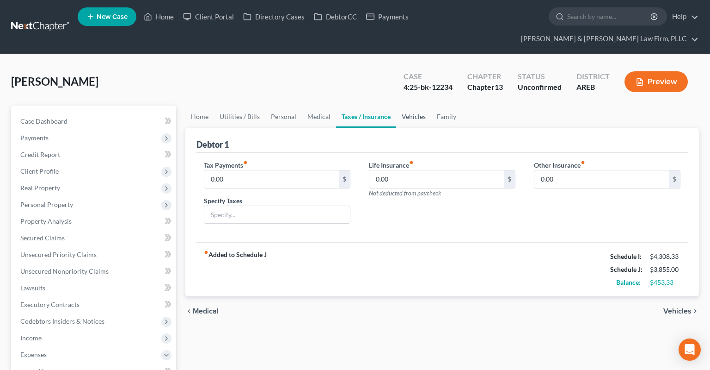
click at [413, 105] on link "Vehicles" at bounding box center [413, 116] width 35 height 22
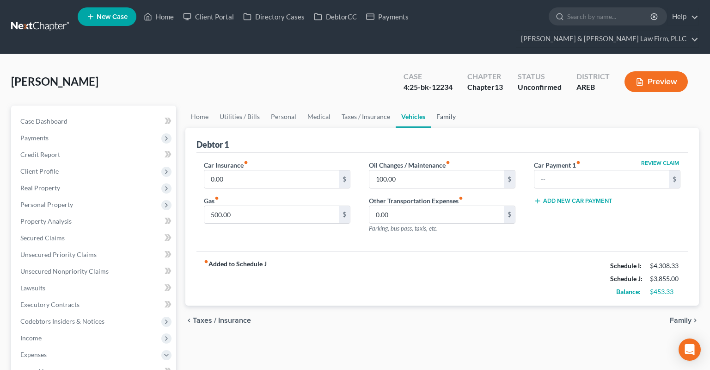
click at [445, 105] on link "Family" at bounding box center [446, 116] width 31 height 22
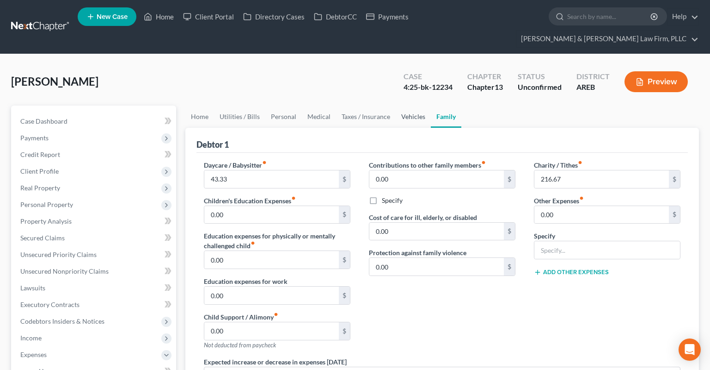
click at [401, 105] on link "Vehicles" at bounding box center [413, 116] width 35 height 22
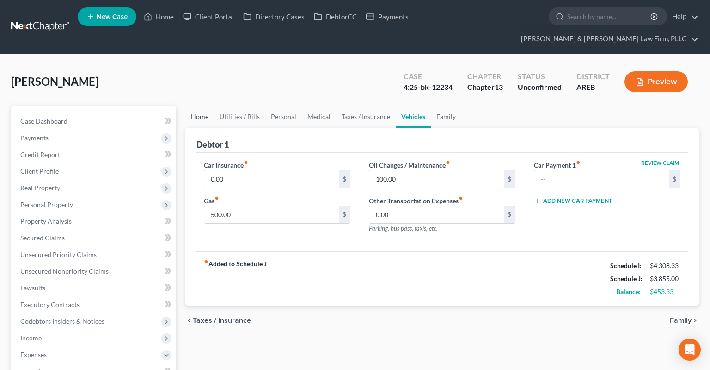
click at [196, 105] on link "Home" at bounding box center [199, 116] width 29 height 22
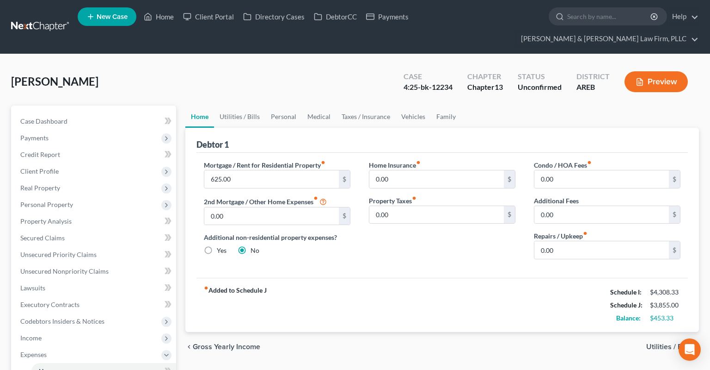
click at [309, 65] on div "[PERSON_NAME] Upgraded Case 4:25-bk-12234 Chapter Chapter 13 Status Unconfirmed…" at bounding box center [355, 85] width 688 height 40
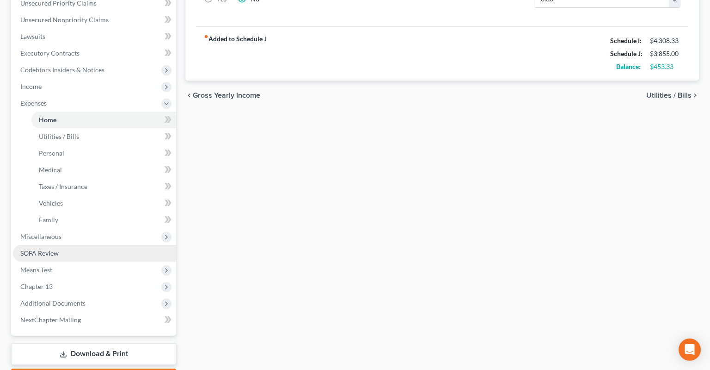
scroll to position [287, 0]
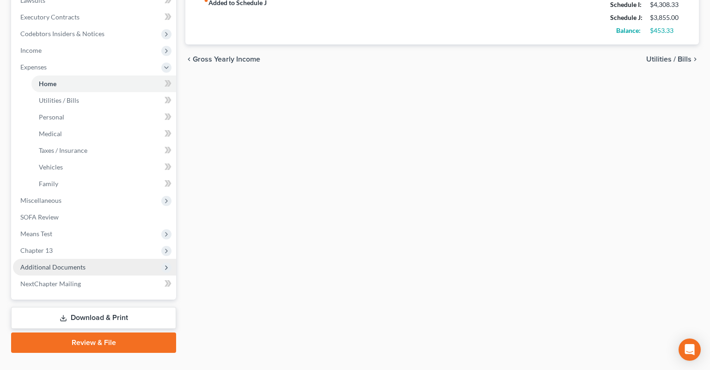
click at [121, 259] on span "Additional Documents" at bounding box center [94, 267] width 163 height 17
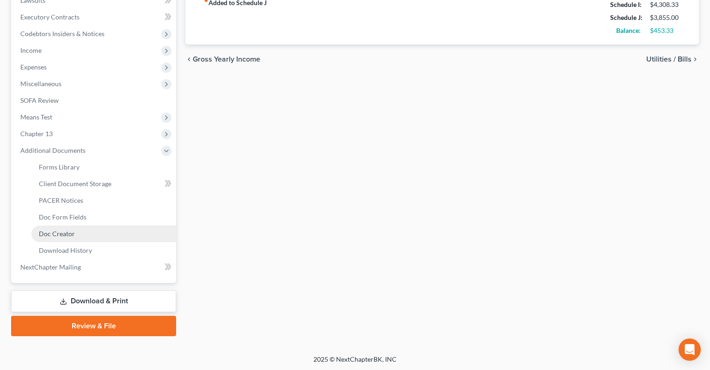
scroll to position [271, 0]
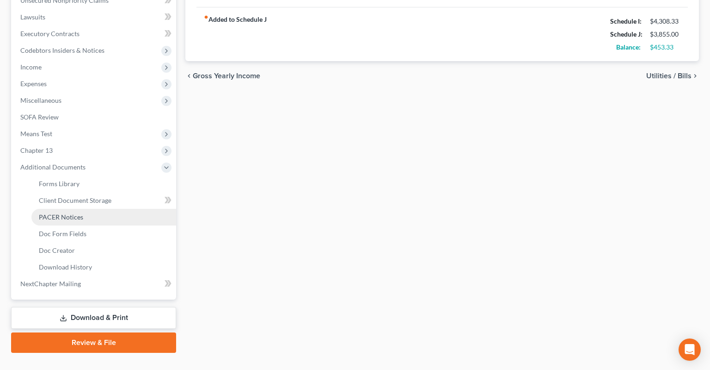
click at [118, 209] on link "PACER Notices" at bounding box center [103, 217] width 145 height 17
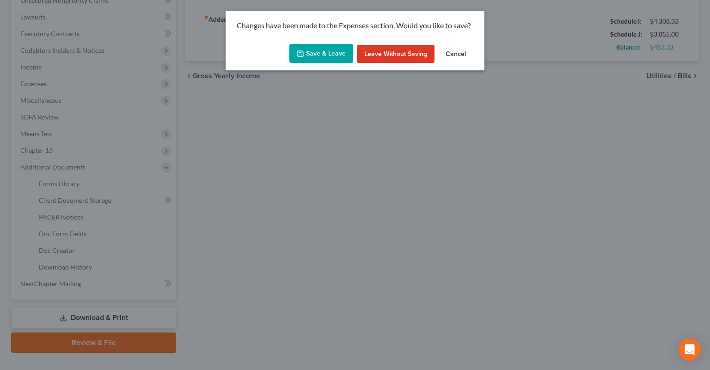
drag, startPoint x: 336, startPoint y: 54, endPoint x: 334, endPoint y: 61, distance: 7.1
click at [336, 55] on button "Save & Leave" at bounding box center [322, 53] width 64 height 19
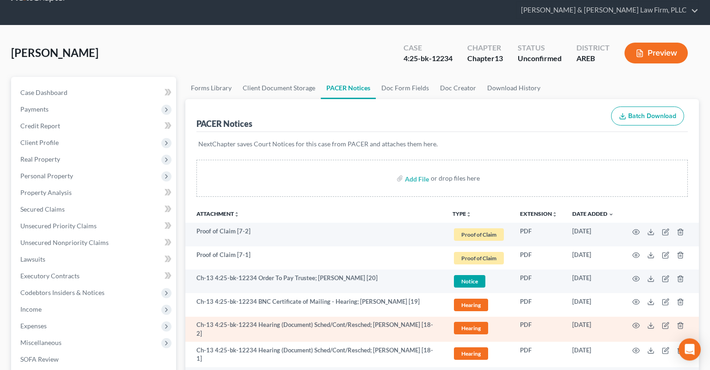
scroll to position [98, 0]
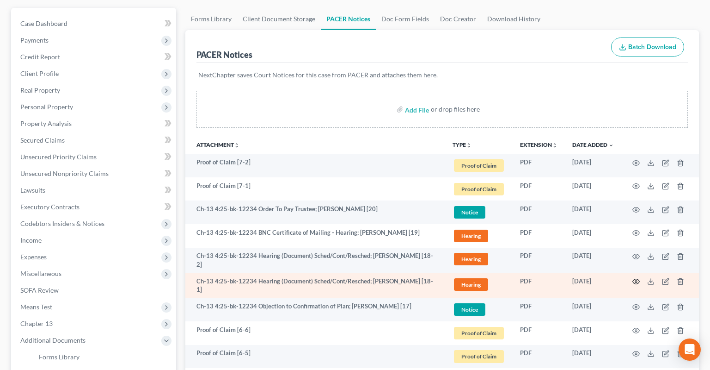
click at [636, 280] on circle "button" at bounding box center [637, 281] width 2 height 2
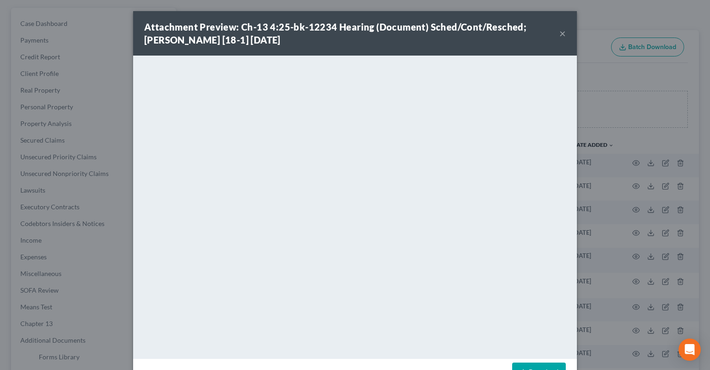
click at [564, 35] on button "×" at bounding box center [563, 33] width 6 height 11
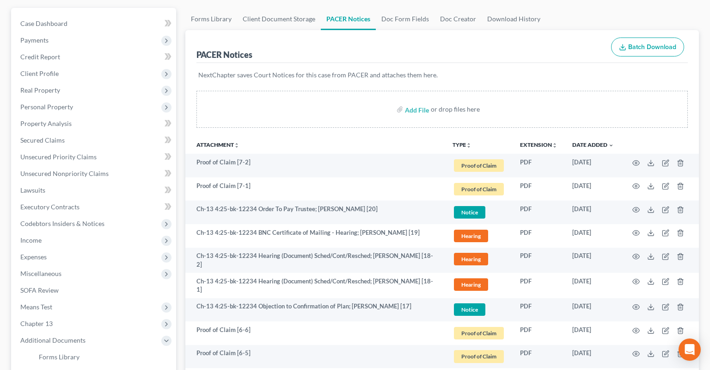
click at [485, 31] on div "PACER Notices Batch Download" at bounding box center [443, 46] width 492 height 33
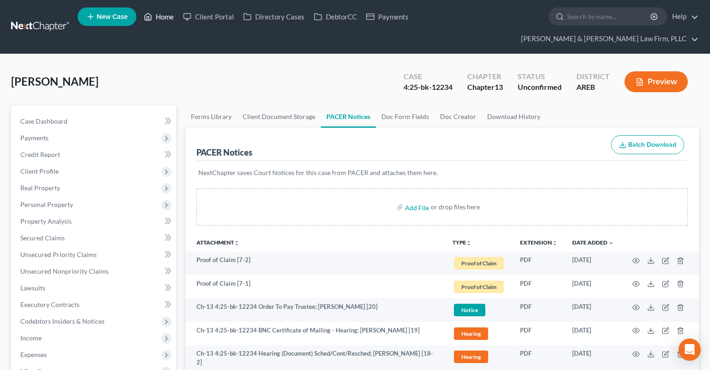
click at [155, 24] on link "Home" at bounding box center [158, 16] width 39 height 17
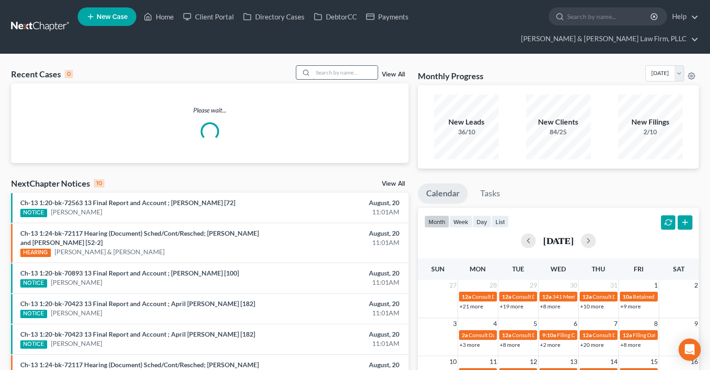
click at [328, 66] on input "search" at bounding box center [345, 72] width 65 height 13
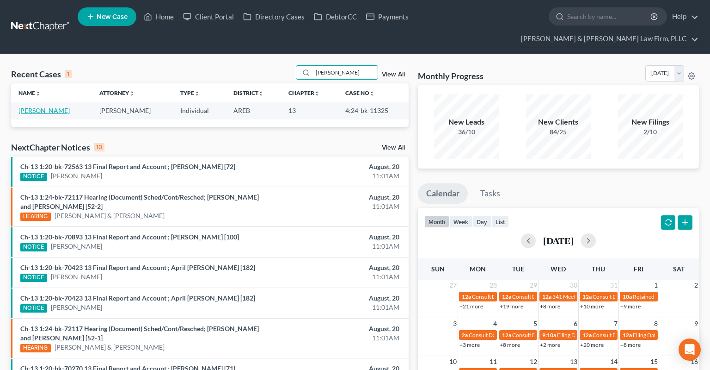
type input "[PERSON_NAME]"
click at [51, 106] on link "[PERSON_NAME]" at bounding box center [44, 110] width 51 height 8
select select "2"
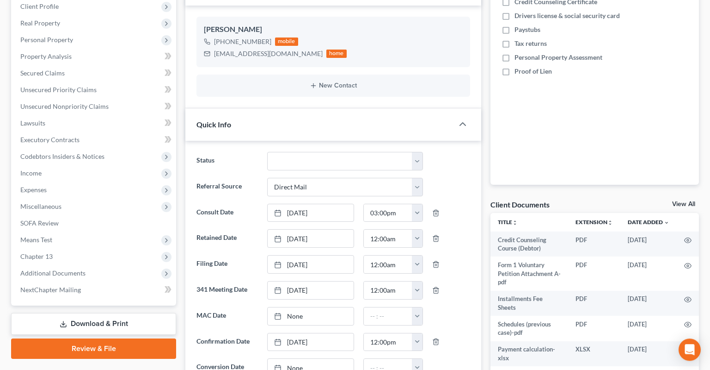
scroll to position [195, 0]
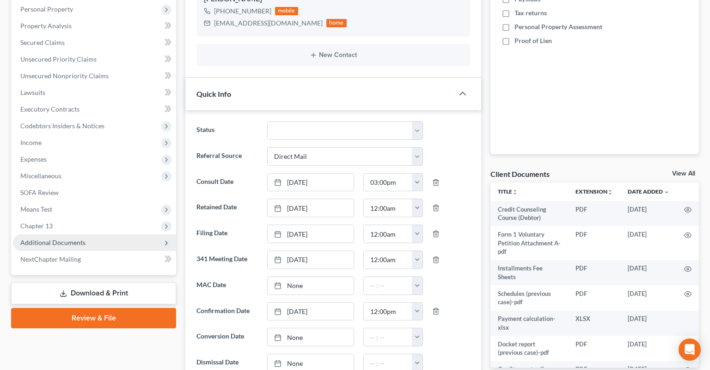
click at [122, 234] on span "Additional Documents" at bounding box center [94, 242] width 163 height 17
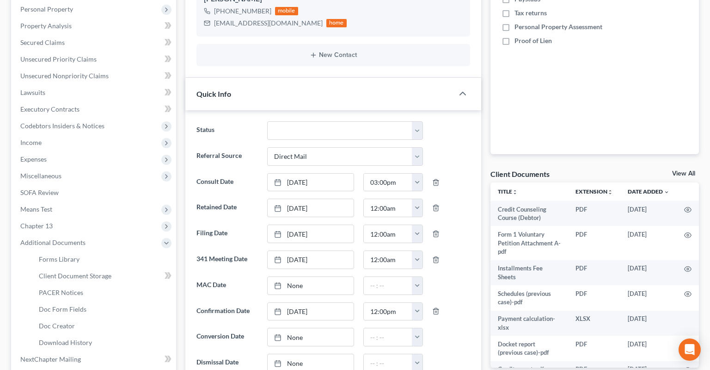
scroll to position [342, 0]
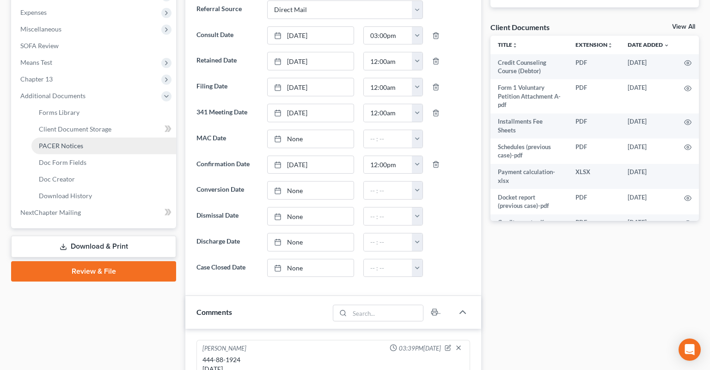
click at [96, 137] on link "PACER Notices" at bounding box center [103, 145] width 145 height 17
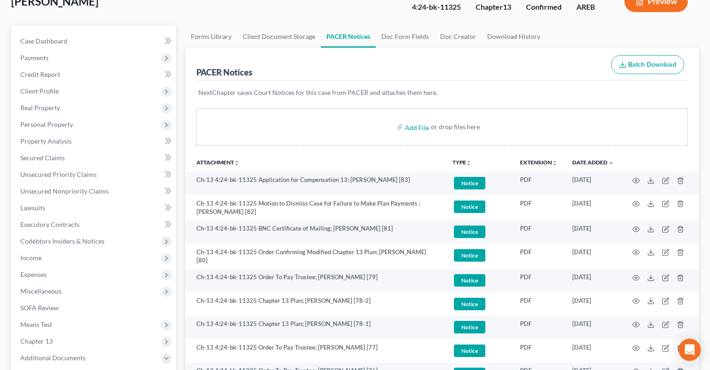
scroll to position [75, 0]
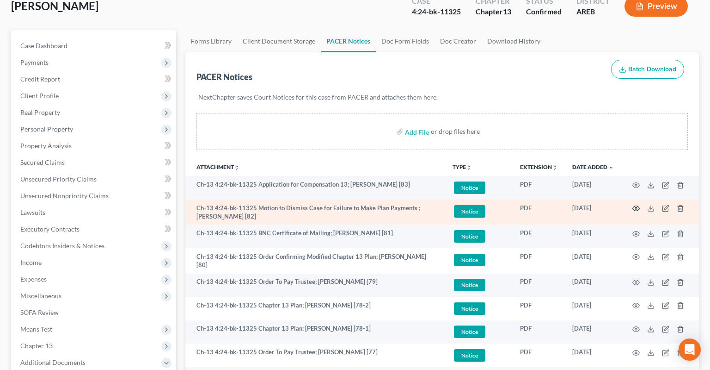
click at [637, 207] on circle "button" at bounding box center [637, 208] width 2 height 2
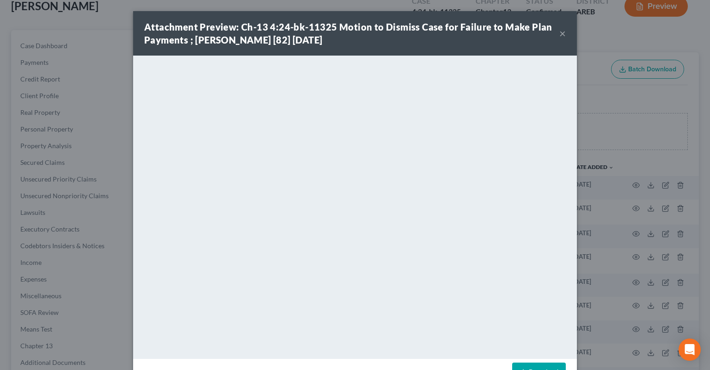
click at [559, 34] on div "Attachment Preview: Ch-13 4:24-bk-11325 Motion to Dismiss Case for Failure to M…" at bounding box center [351, 33] width 415 height 26
click at [562, 35] on button "×" at bounding box center [563, 33] width 6 height 11
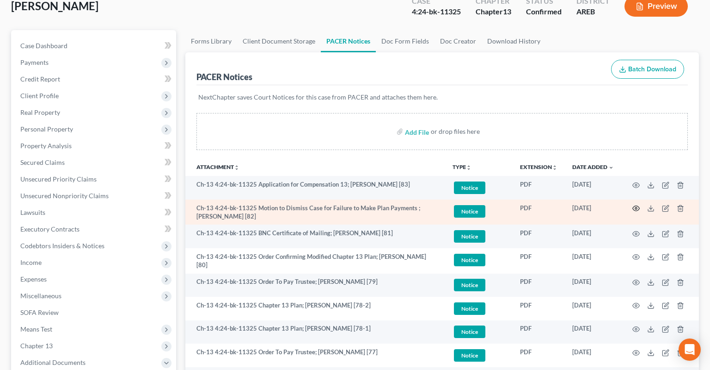
click at [636, 204] on icon "button" at bounding box center [636, 207] width 7 height 7
